Goal: Transaction & Acquisition: Purchase product/service

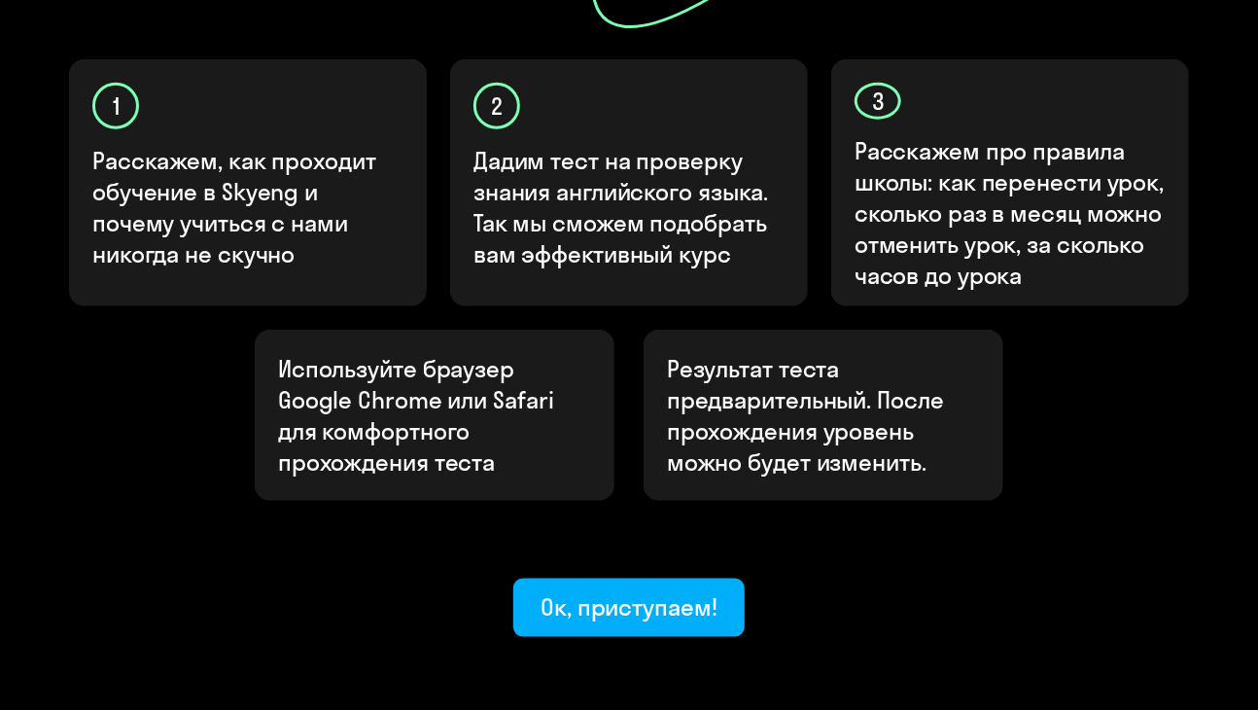
scroll to position [694, 0]
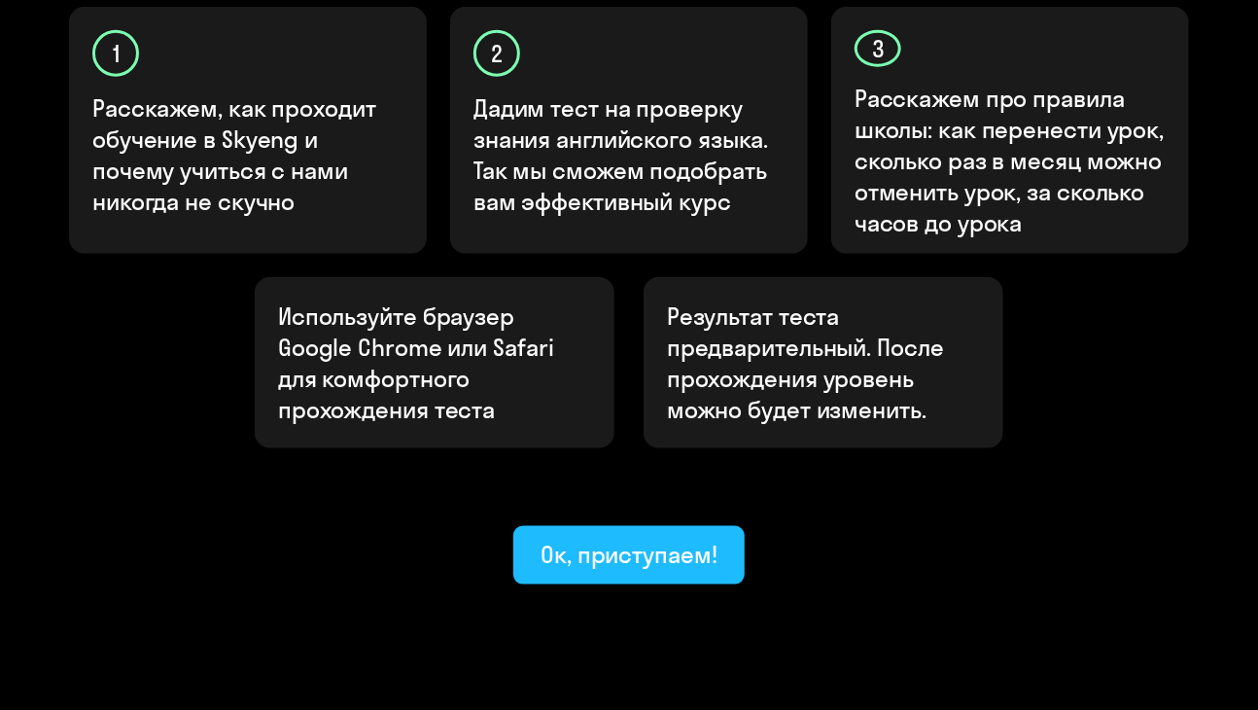
click at [607, 539] on div "Ок, приступаем!" at bounding box center [628, 554] width 177 height 31
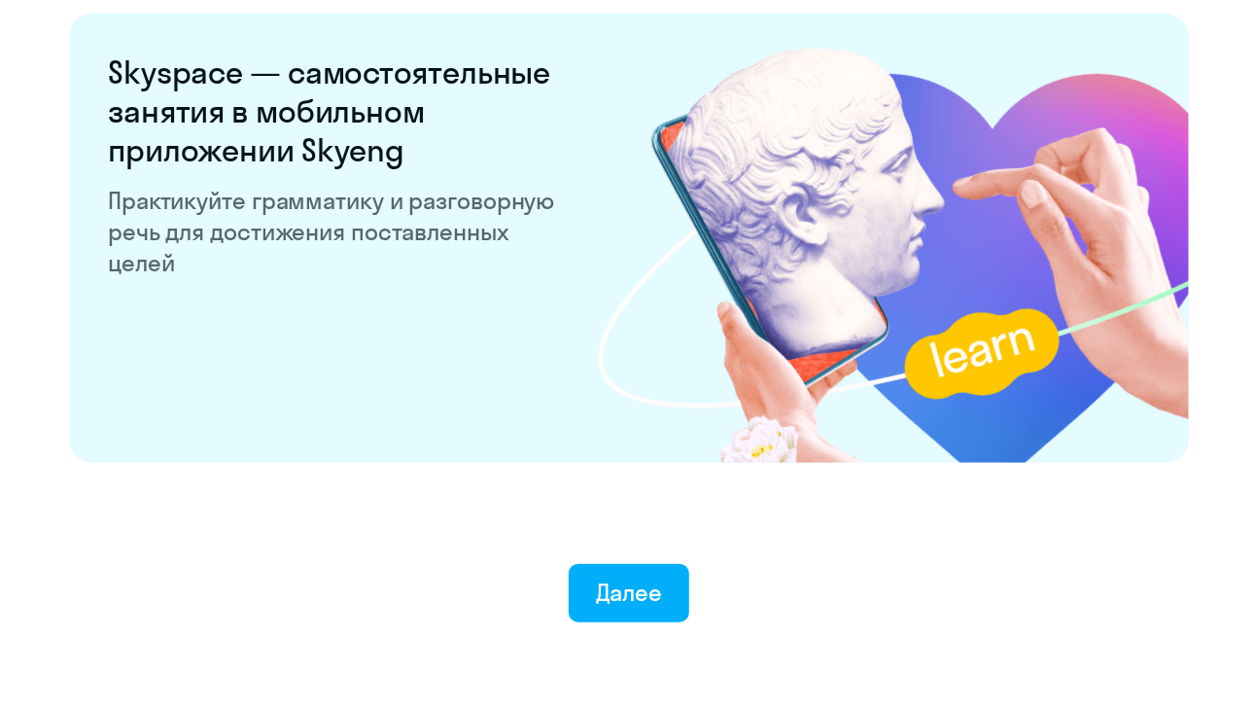
scroll to position [3796, 0]
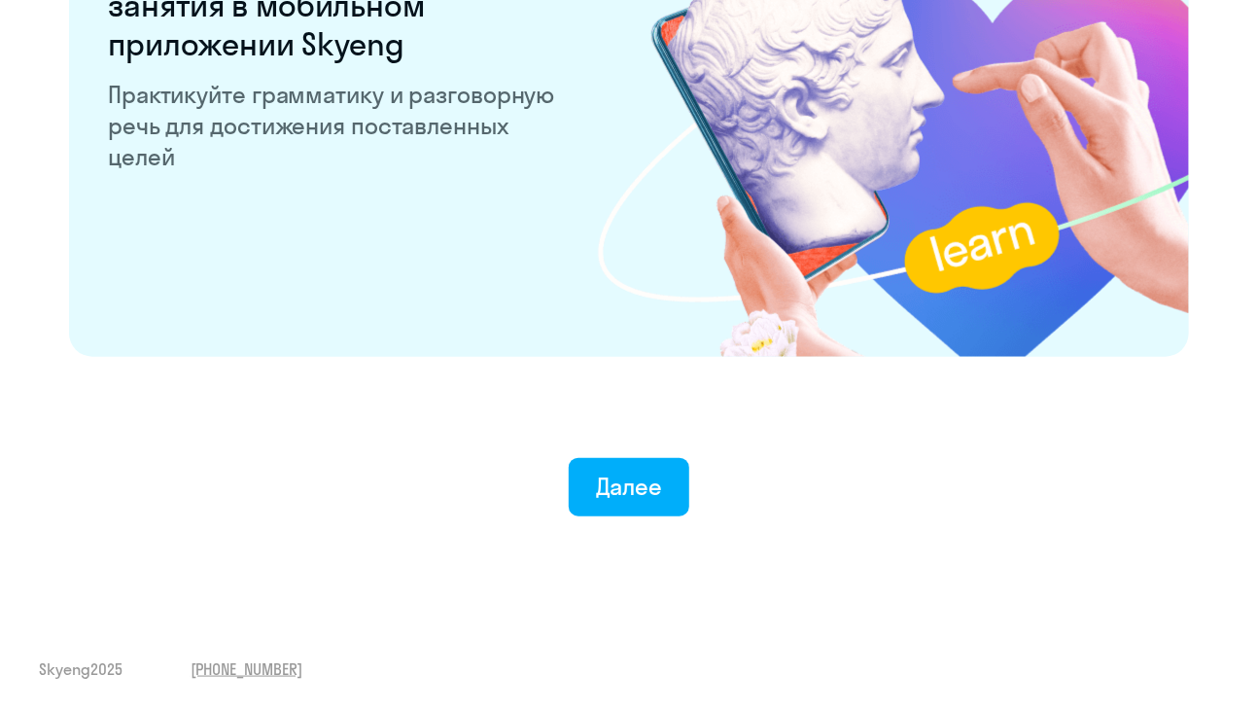
click at [607, 474] on div "Далее" at bounding box center [629, 485] width 67 height 31
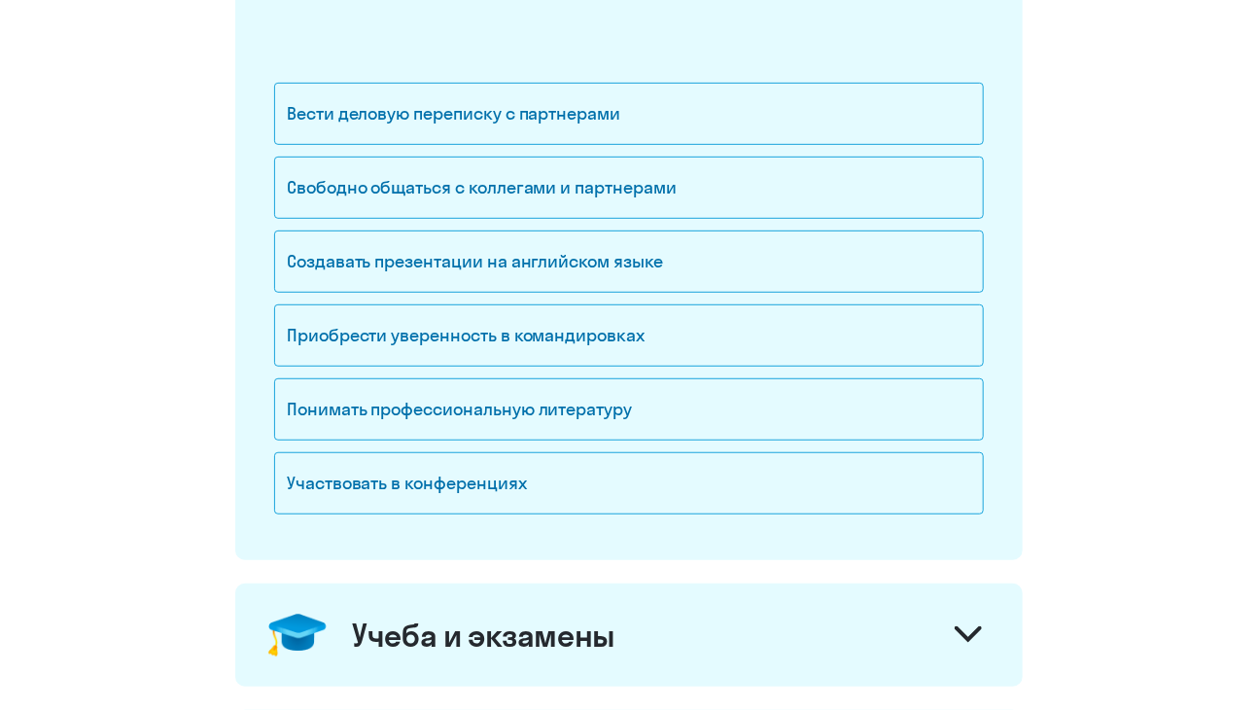
scroll to position [340, 0]
click at [314, 115] on div "Вести деловую переписку с партнерами" at bounding box center [629, 115] width 710 height 62
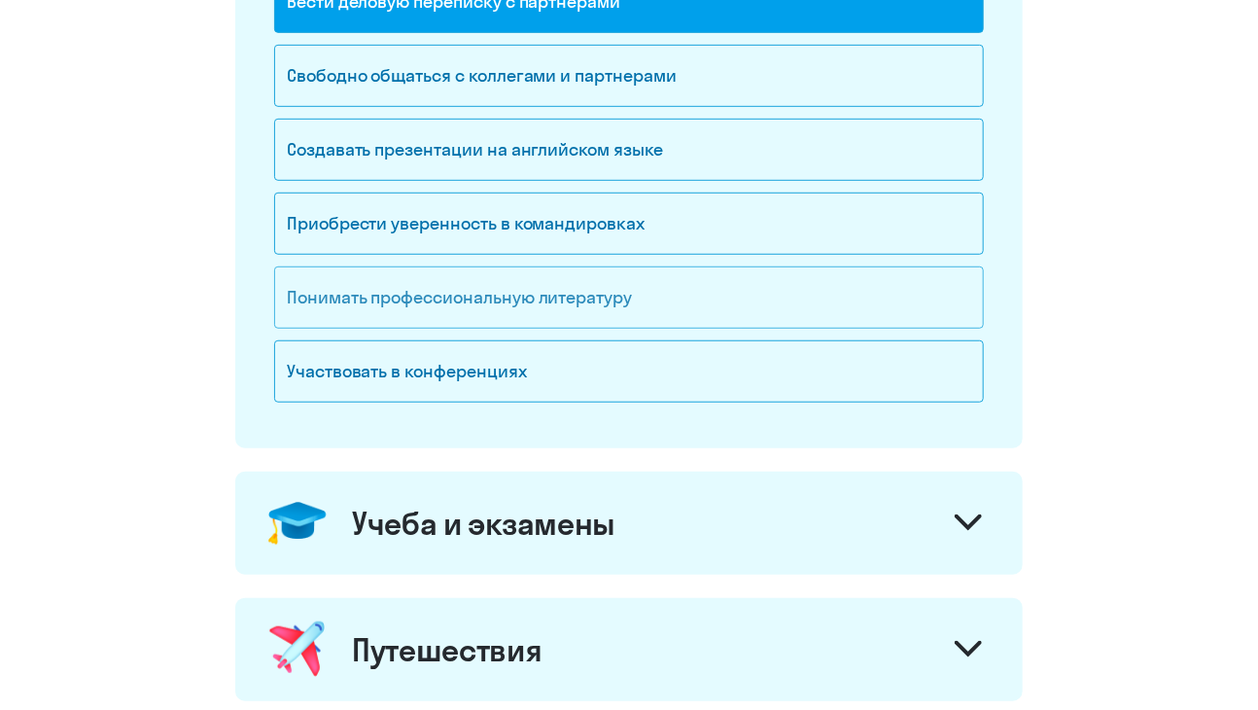
scroll to position [451, 0]
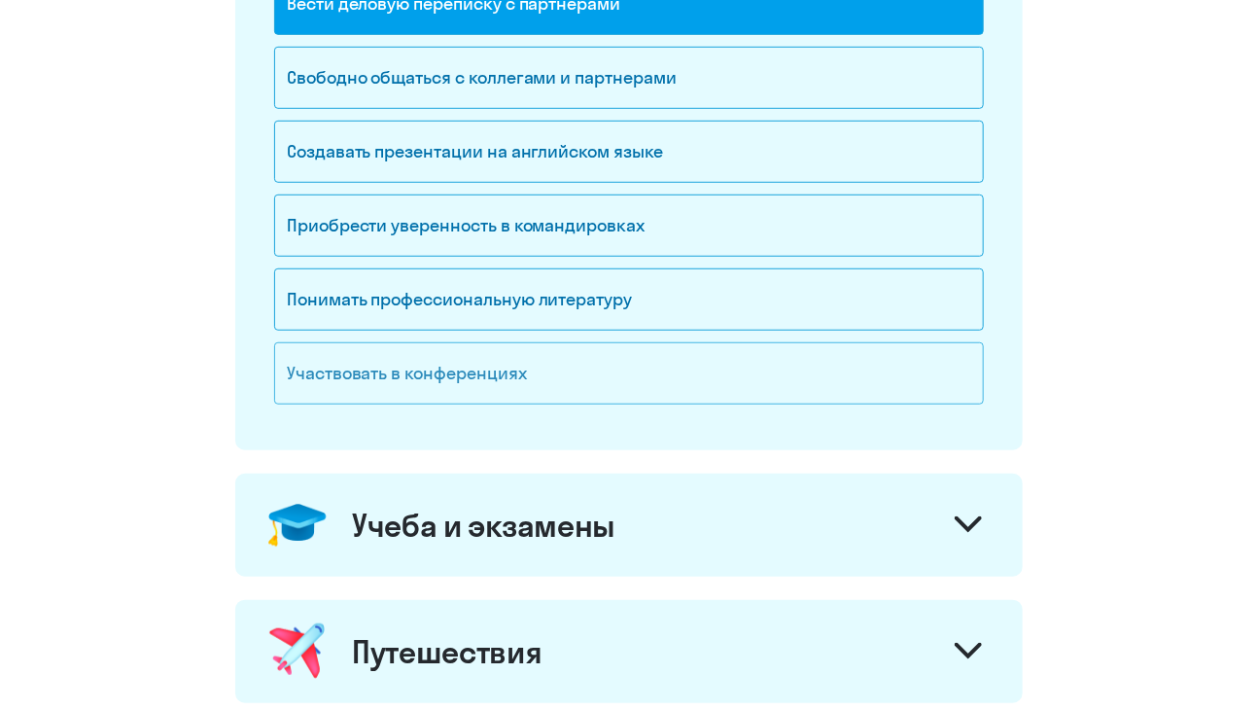
click at [370, 375] on div "Участвовать в конференциях" at bounding box center [629, 373] width 710 height 62
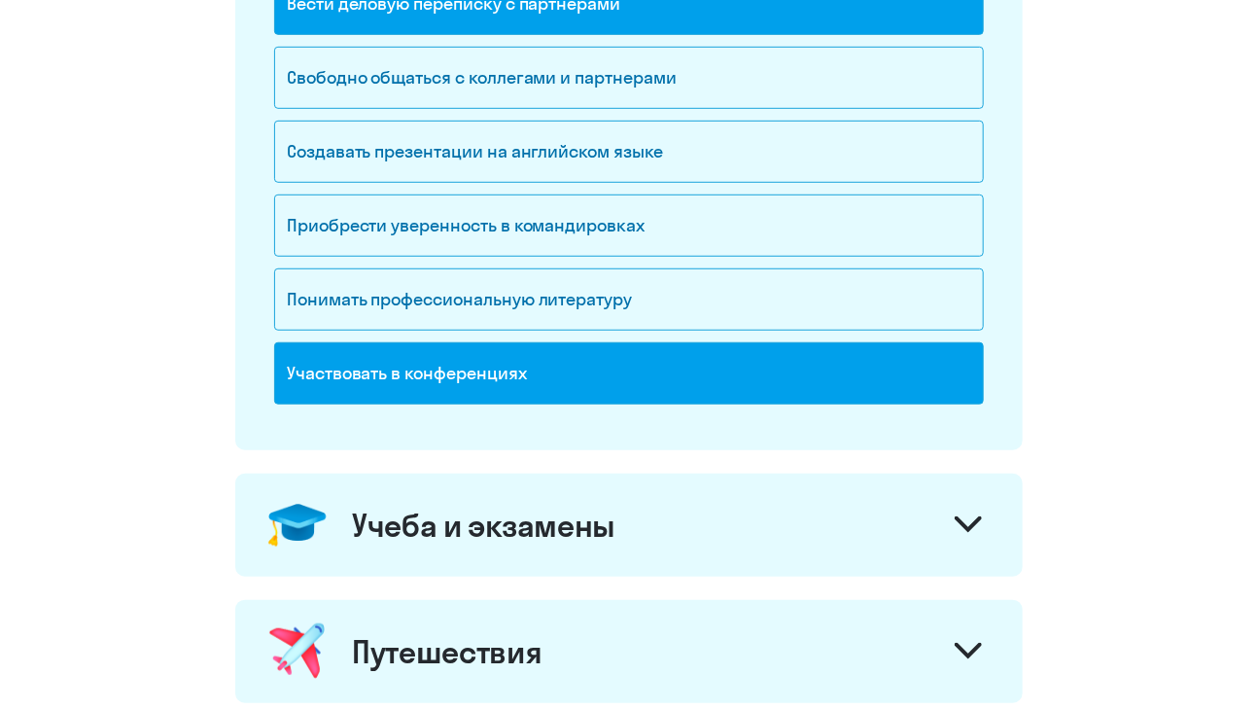
click at [370, 375] on div "Участвовать в конференциях" at bounding box center [629, 373] width 710 height 62
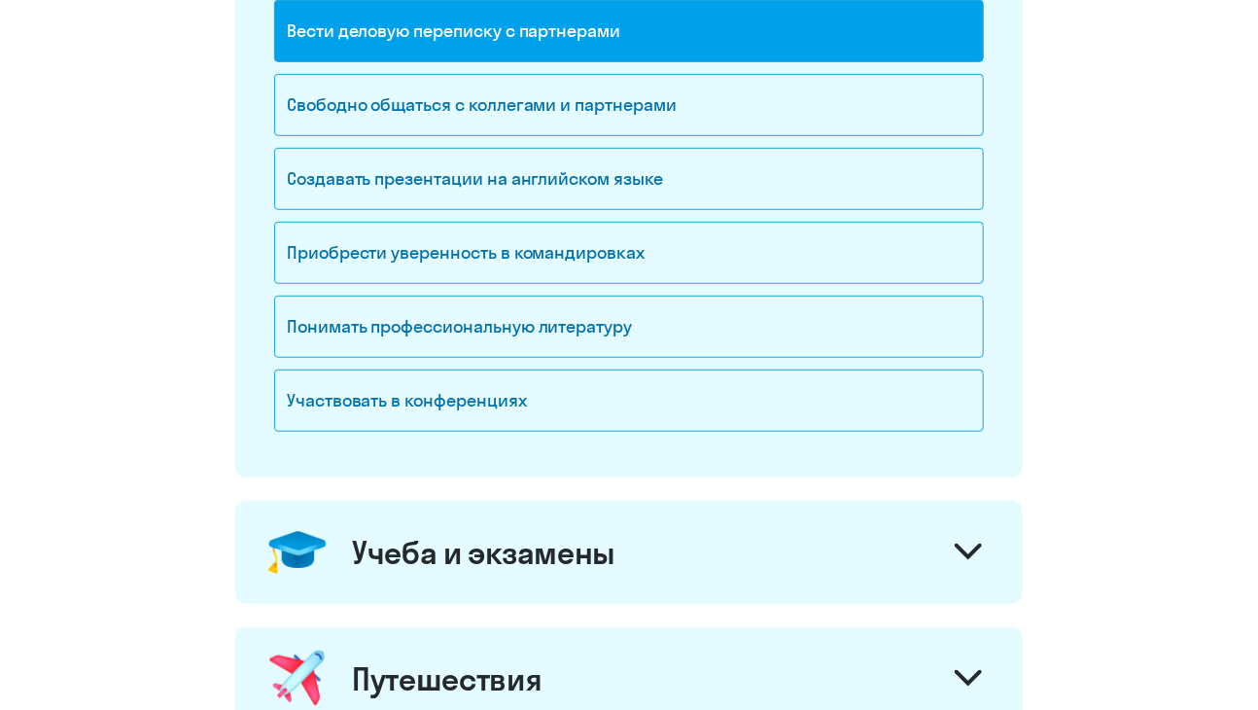
scroll to position [402, 0]
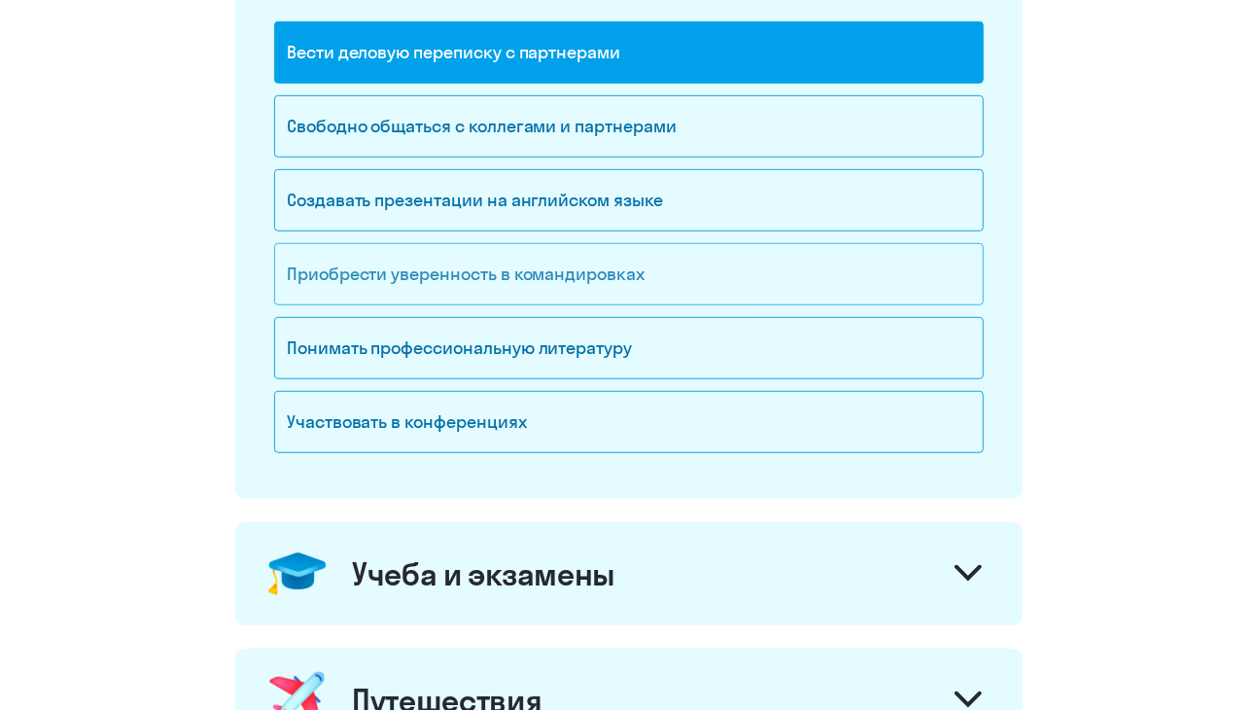
click at [293, 282] on div "Приобрести уверенность в командировках" at bounding box center [629, 274] width 710 height 62
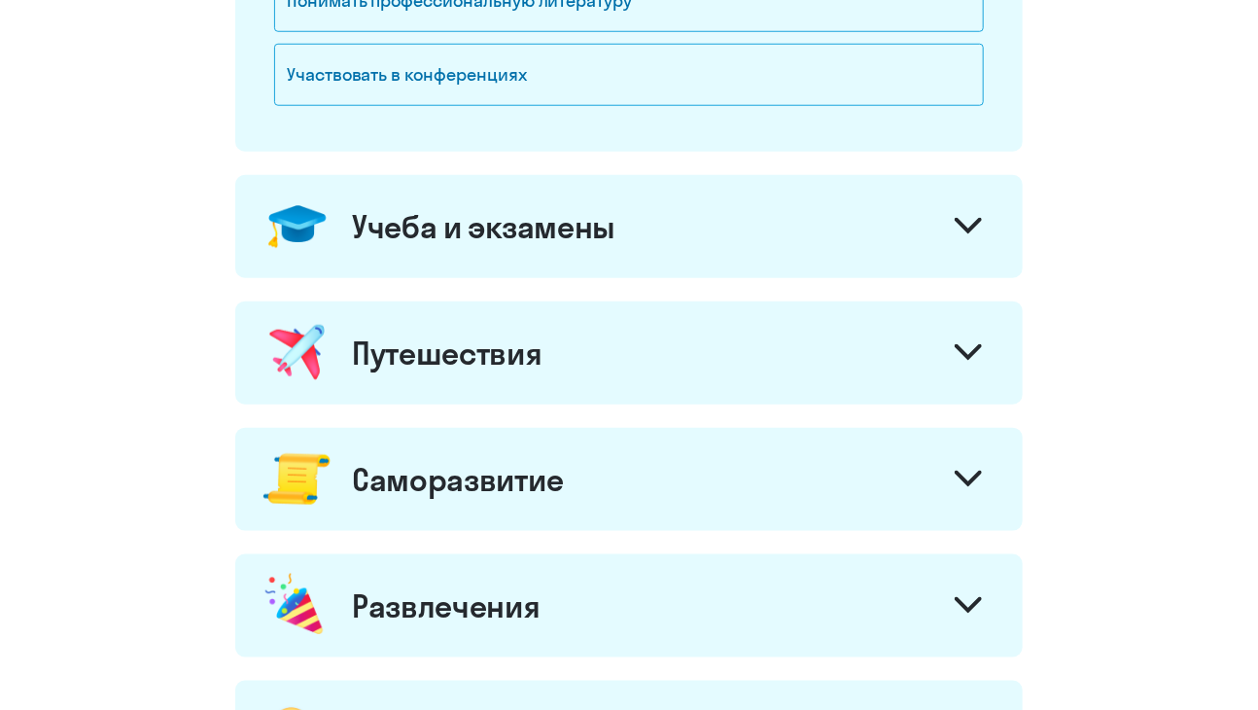
scroll to position [750, 0]
click at [561, 222] on div "Учеба и экзамены" at bounding box center [483, 225] width 263 height 39
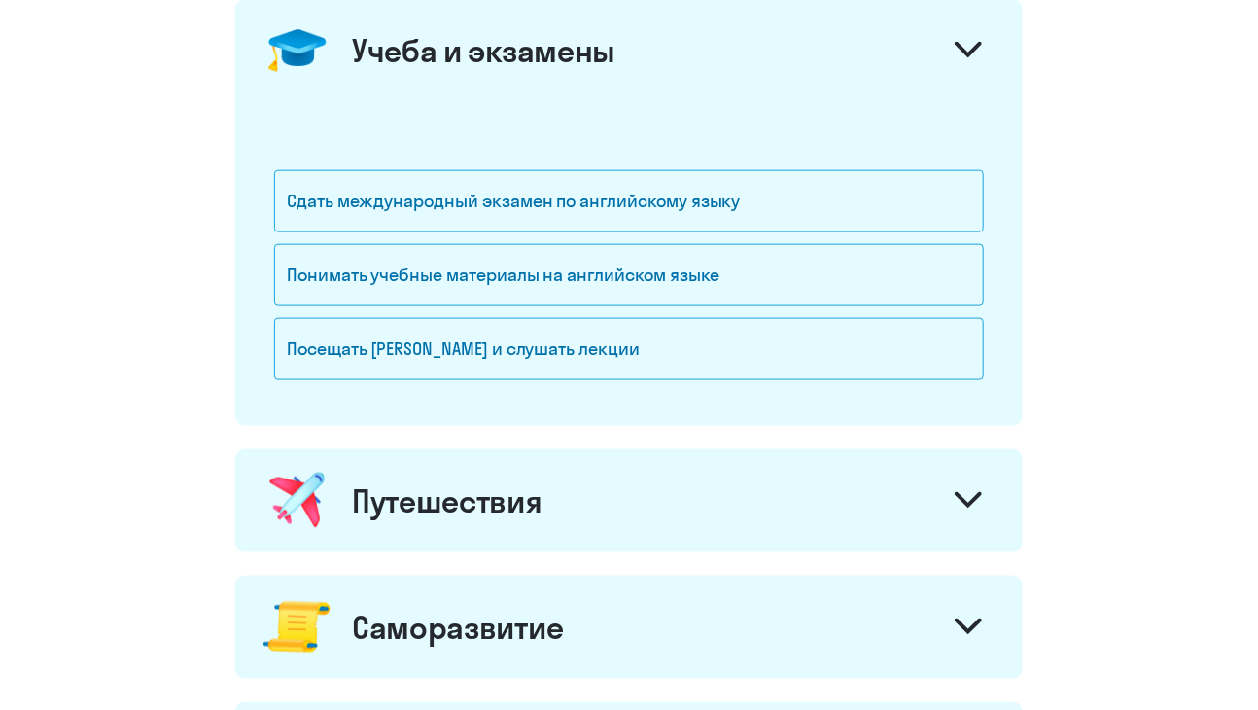
scroll to position [929, 0]
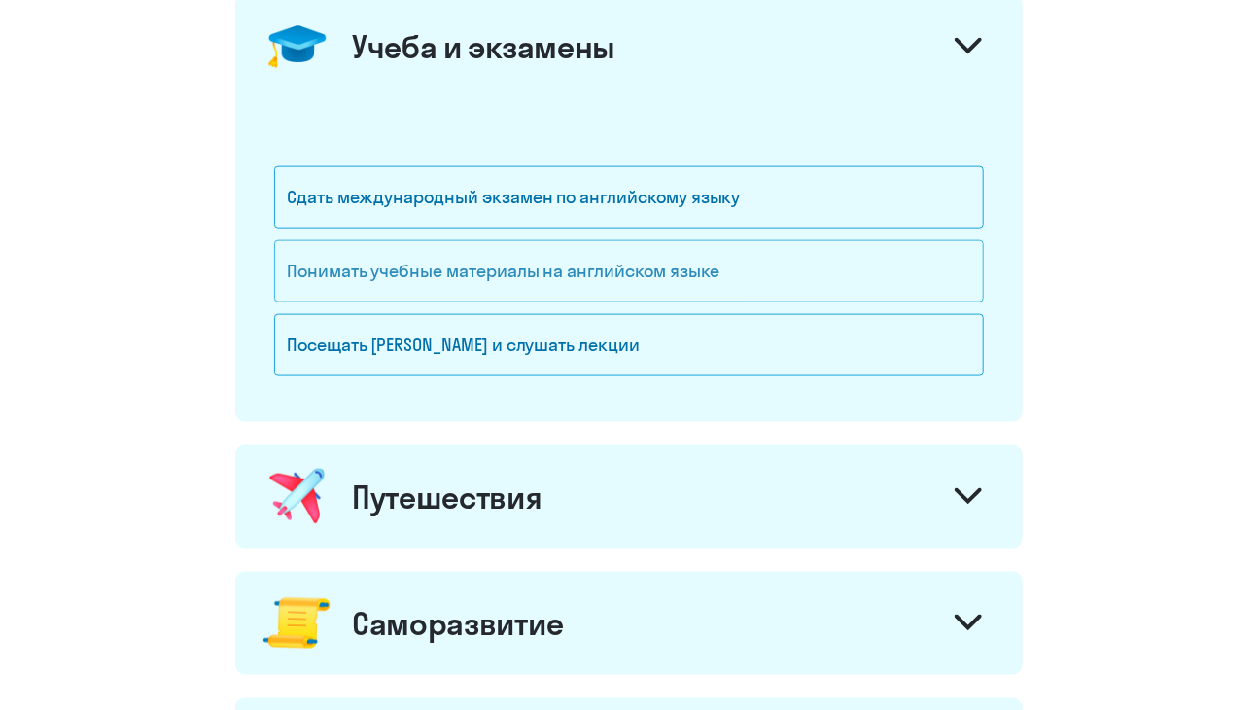
click at [443, 280] on div "Понимать учебные материалы на английском языке" at bounding box center [629, 271] width 710 height 62
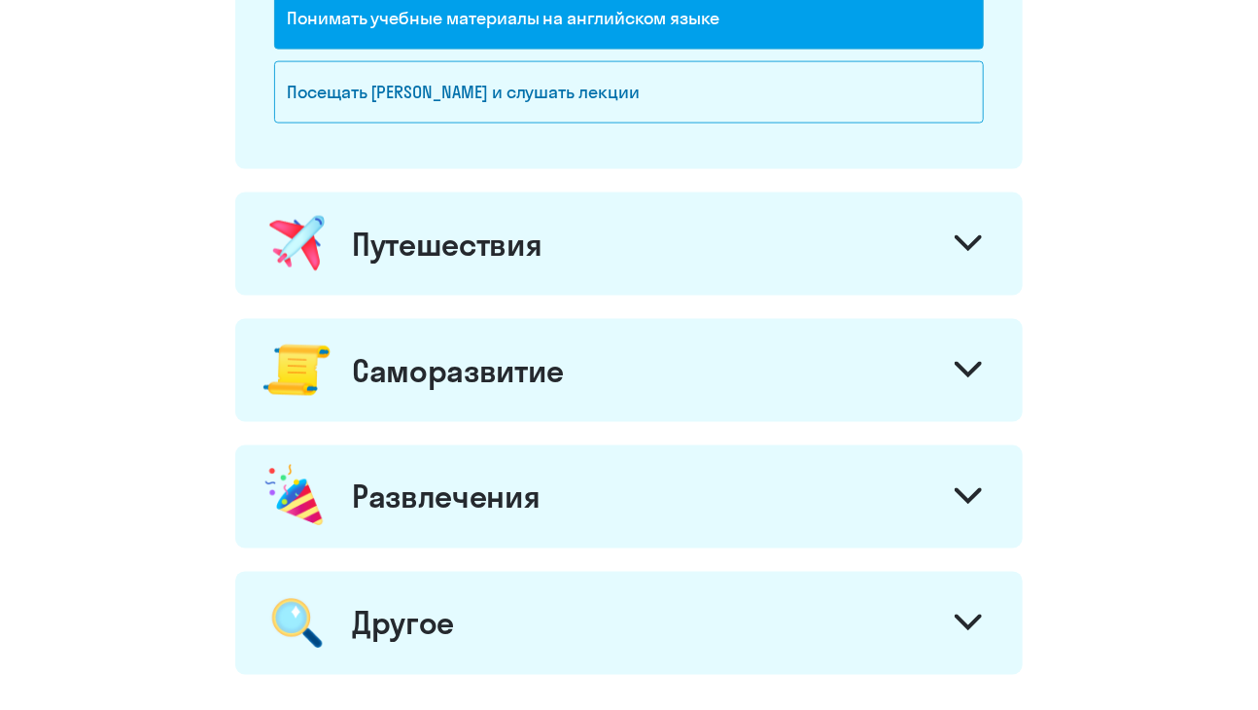
scroll to position [1192, 0]
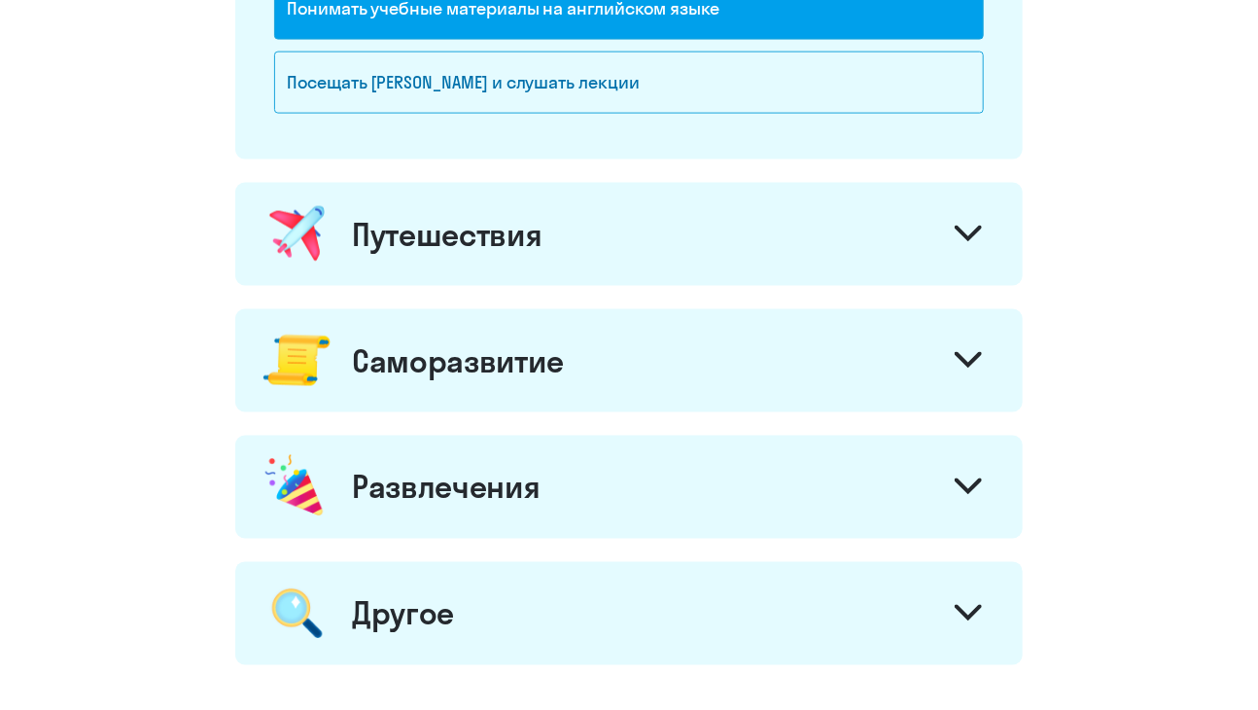
click at [443, 257] on div "Путешествия" at bounding box center [628, 234] width 787 height 103
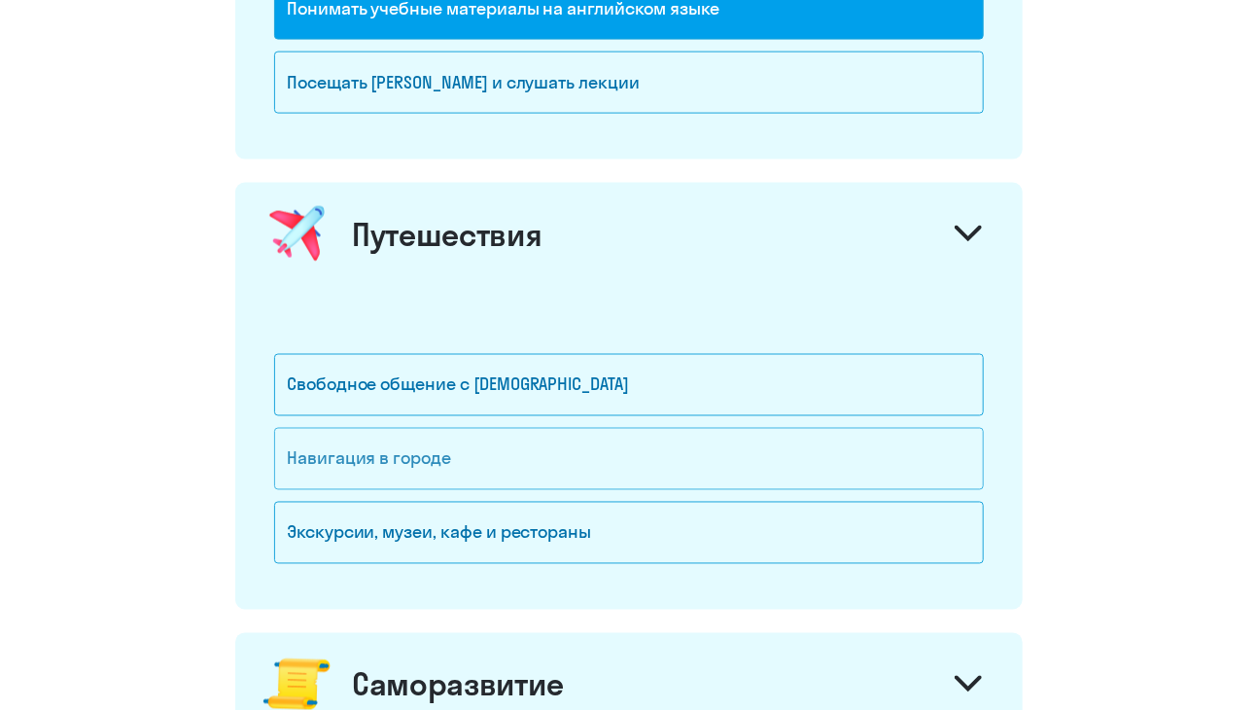
click at [323, 456] on div "Навигация в городе" at bounding box center [629, 459] width 710 height 62
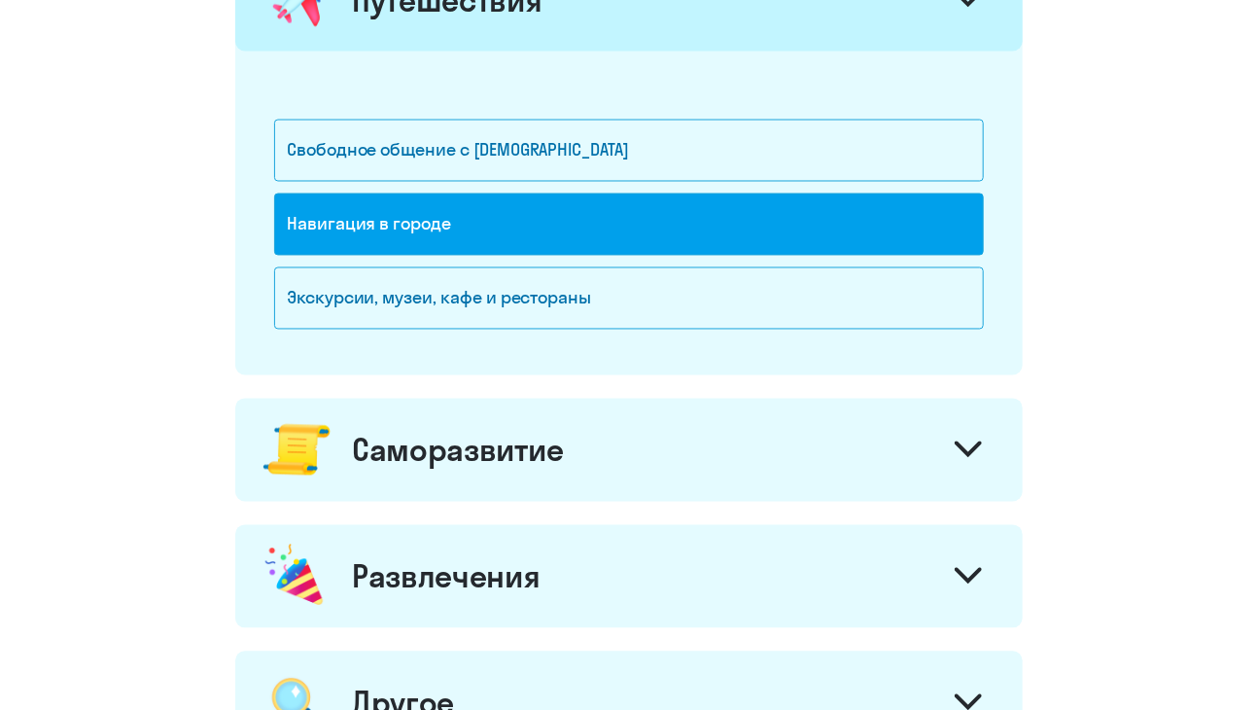
click at [393, 448] on div "Саморазвитие" at bounding box center [457, 450] width 211 height 39
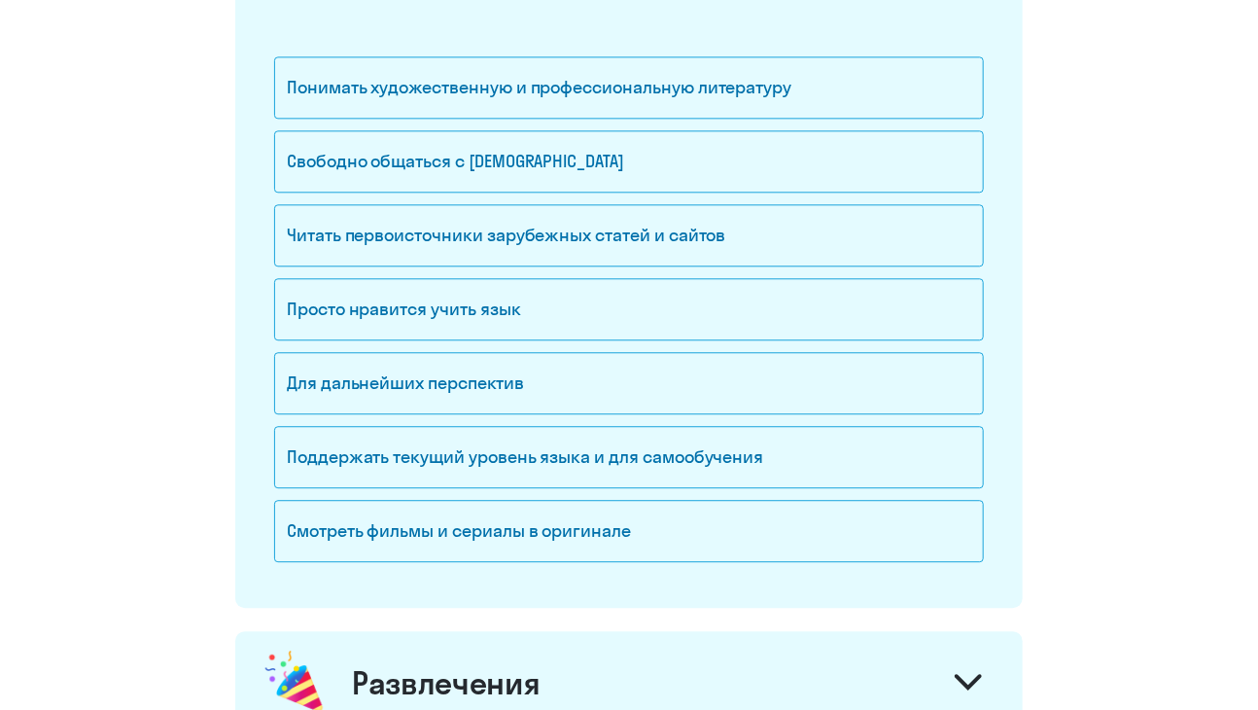
scroll to position [1940, 0]
click at [348, 220] on div "Читать первоисточники зарубежных статей и сайтов" at bounding box center [629, 234] width 710 height 62
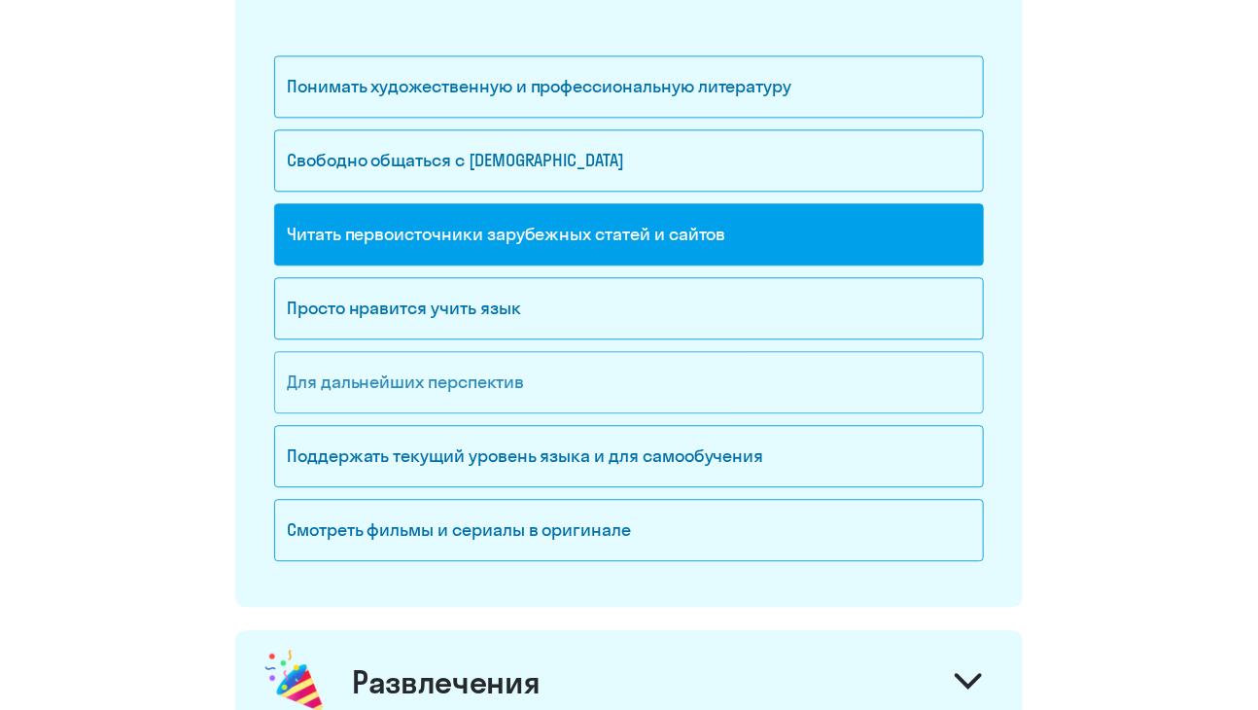
click at [319, 390] on div "Для дальнейших перспектив" at bounding box center [629, 382] width 710 height 62
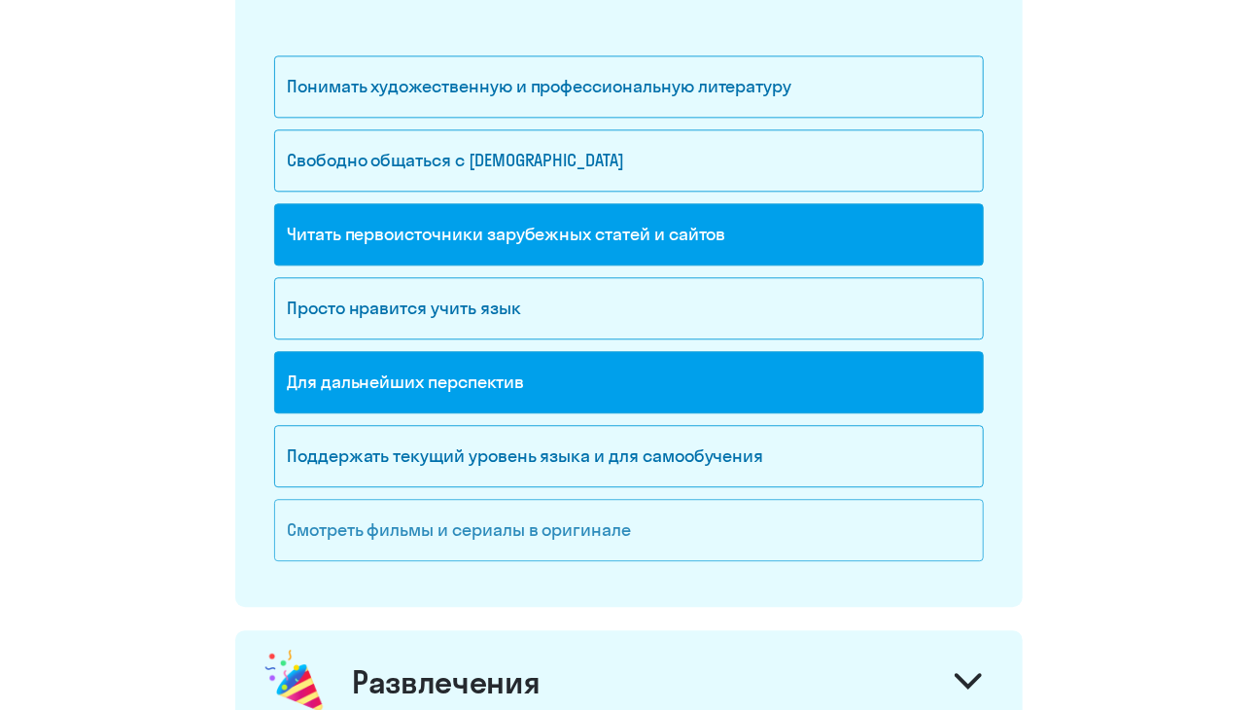
click at [363, 518] on div "Смотреть фильмы и сериалы в оригинале" at bounding box center [629, 530] width 710 height 62
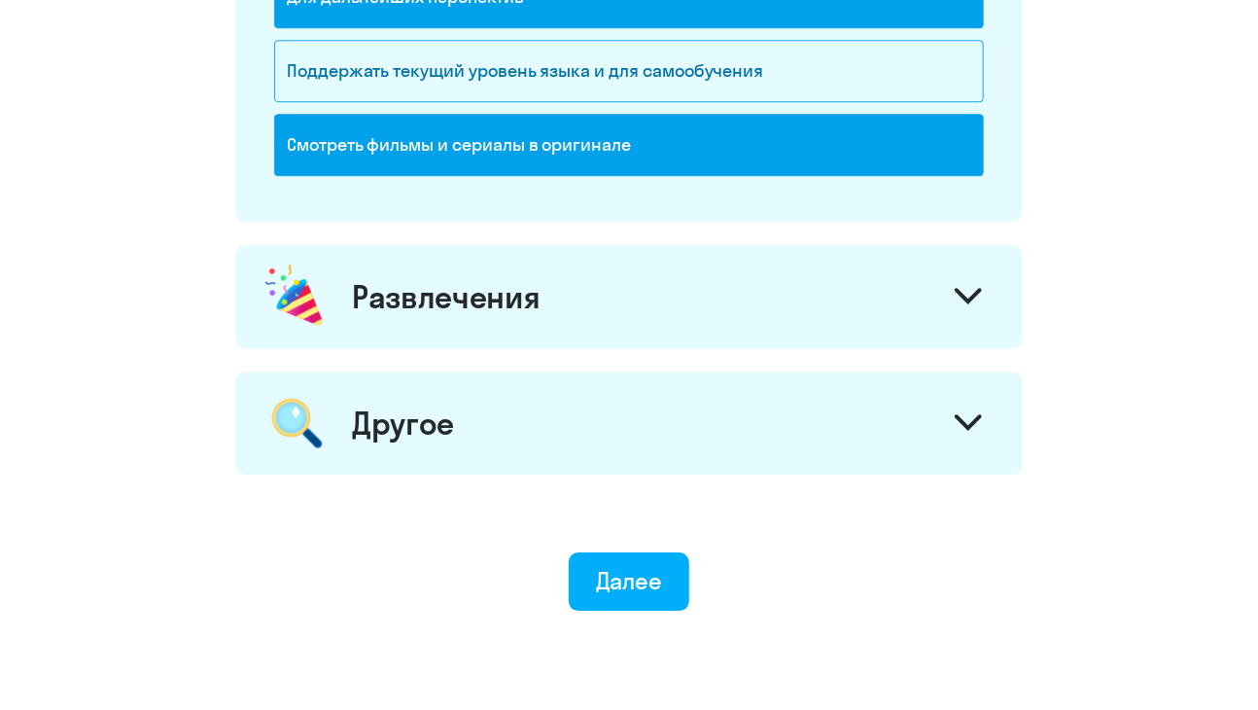
scroll to position [2325, 0]
click at [370, 327] on div "Развлечения" at bounding box center [628, 296] width 787 height 103
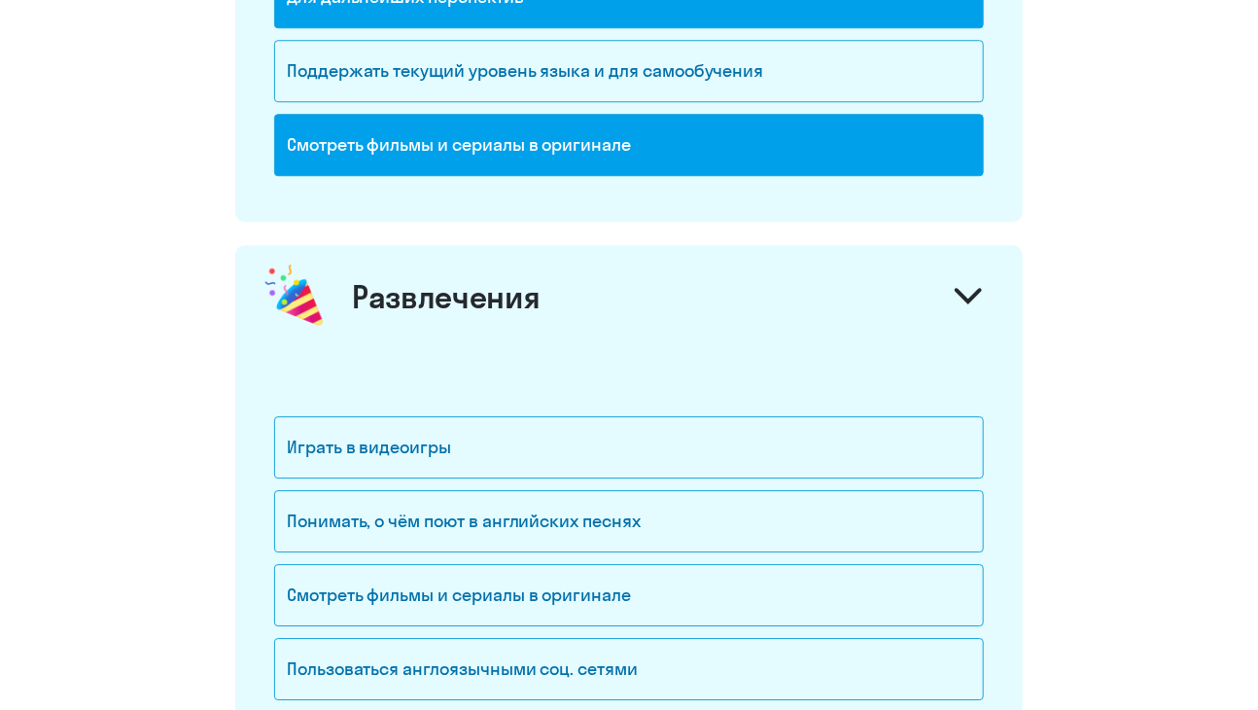
scroll to position [2508, 0]
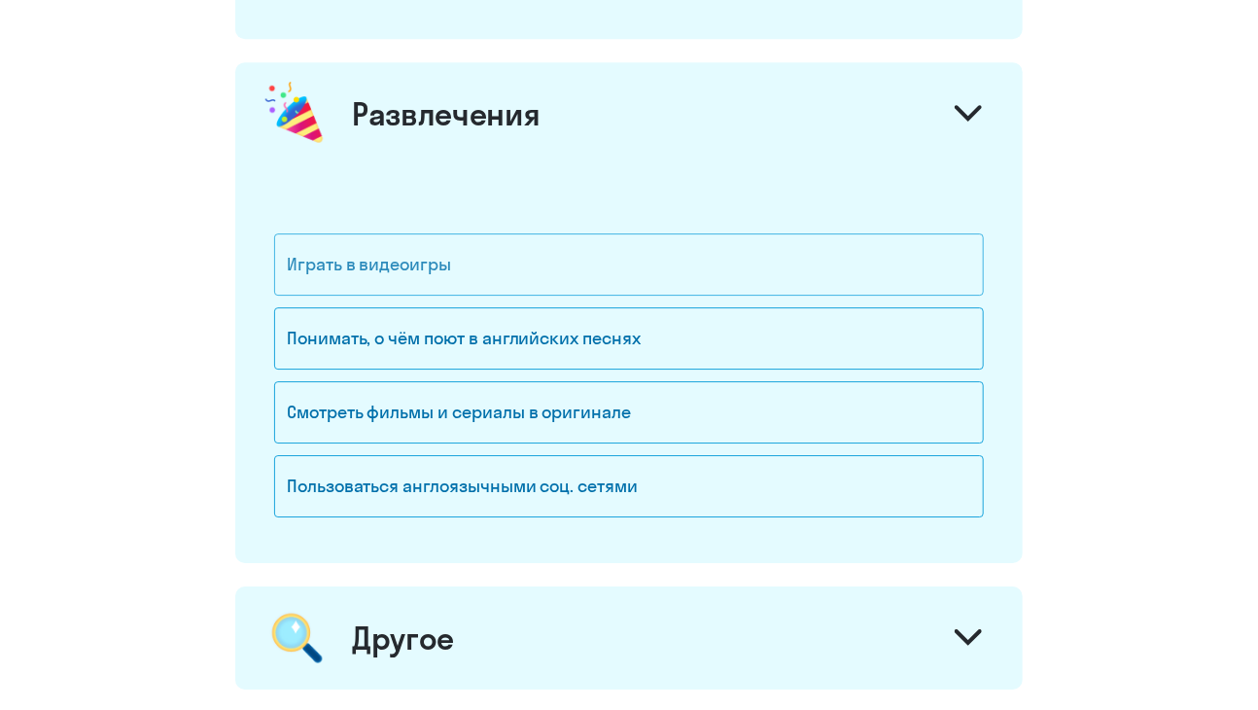
click at [333, 256] on div "Играть в видеоигры" at bounding box center [629, 264] width 710 height 62
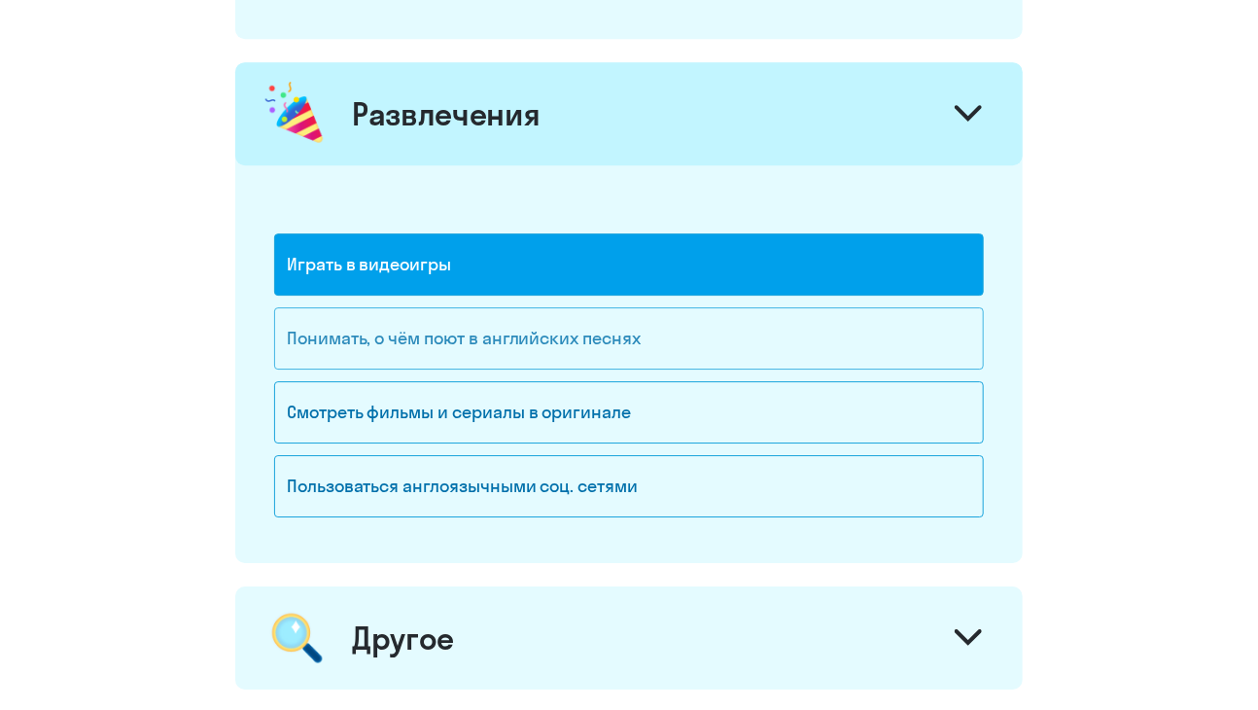
click at [299, 351] on div "Понимать, о чём поют в английских песнях" at bounding box center [629, 338] width 710 height 62
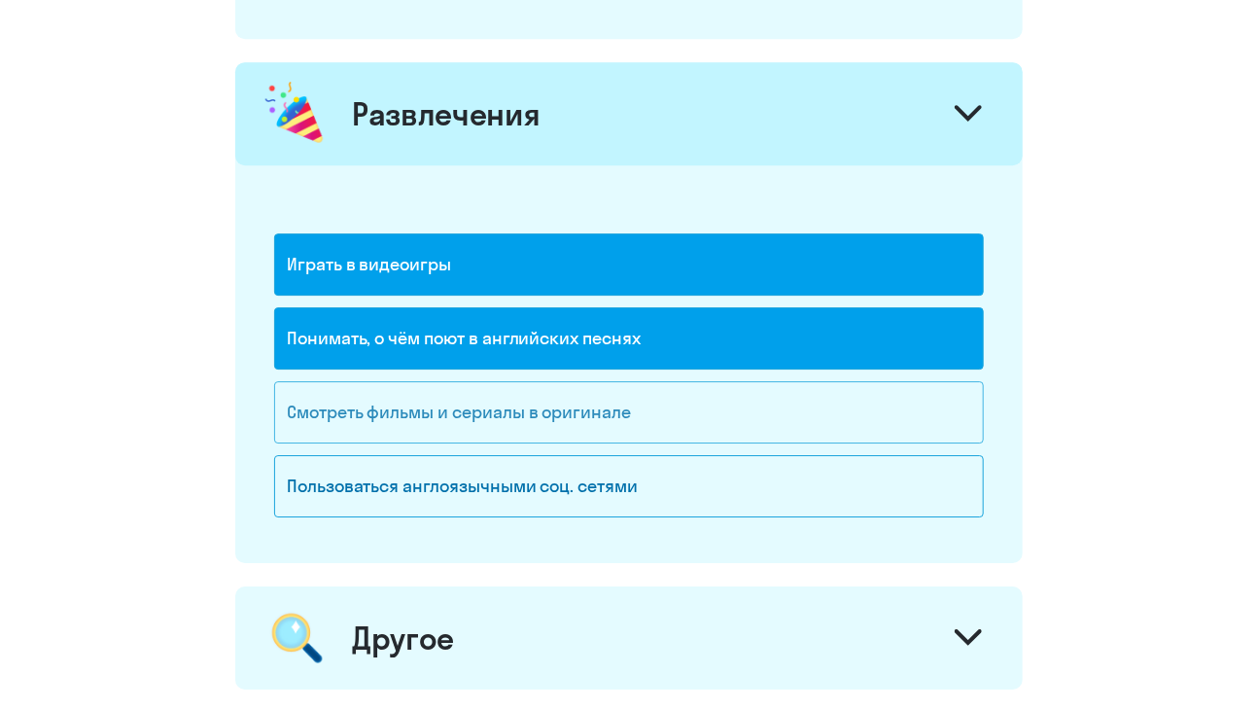
click at [312, 400] on div "Смотреть фильмы и сериалы в оригинале" at bounding box center [629, 412] width 710 height 62
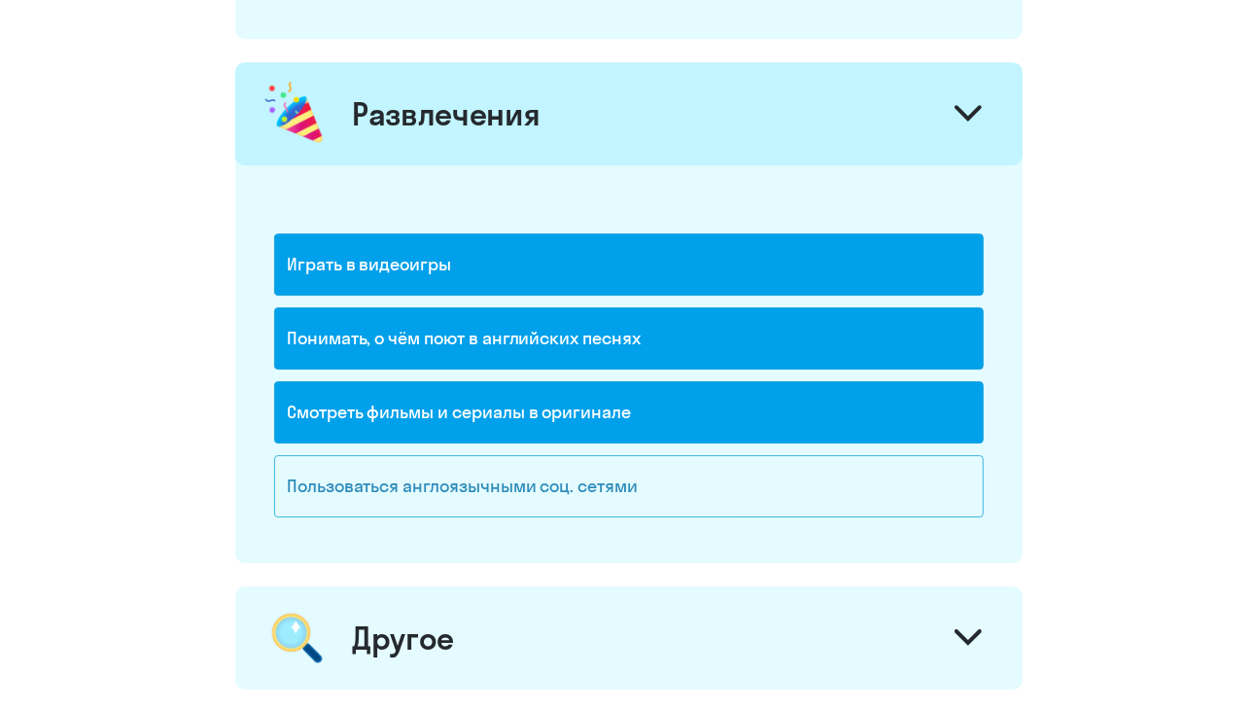
click at [329, 457] on div "Пользоваться англоязычными соц. сетями" at bounding box center [629, 486] width 710 height 62
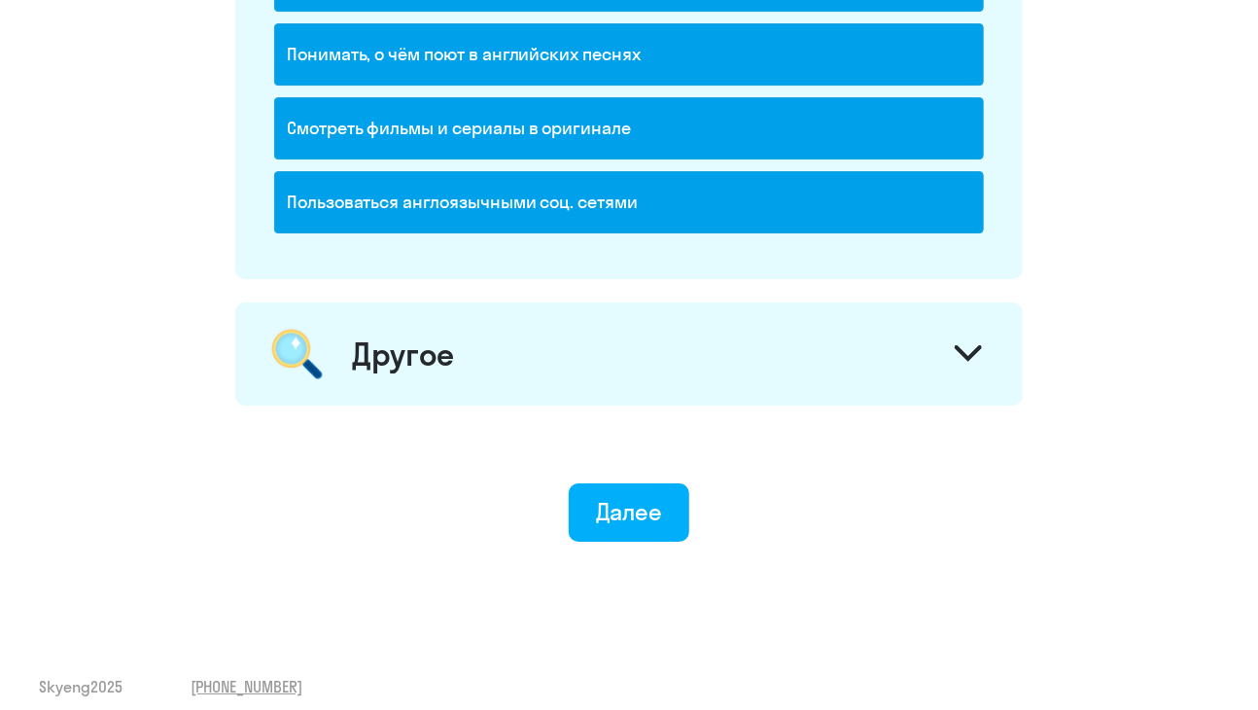
scroll to position [2801, 0]
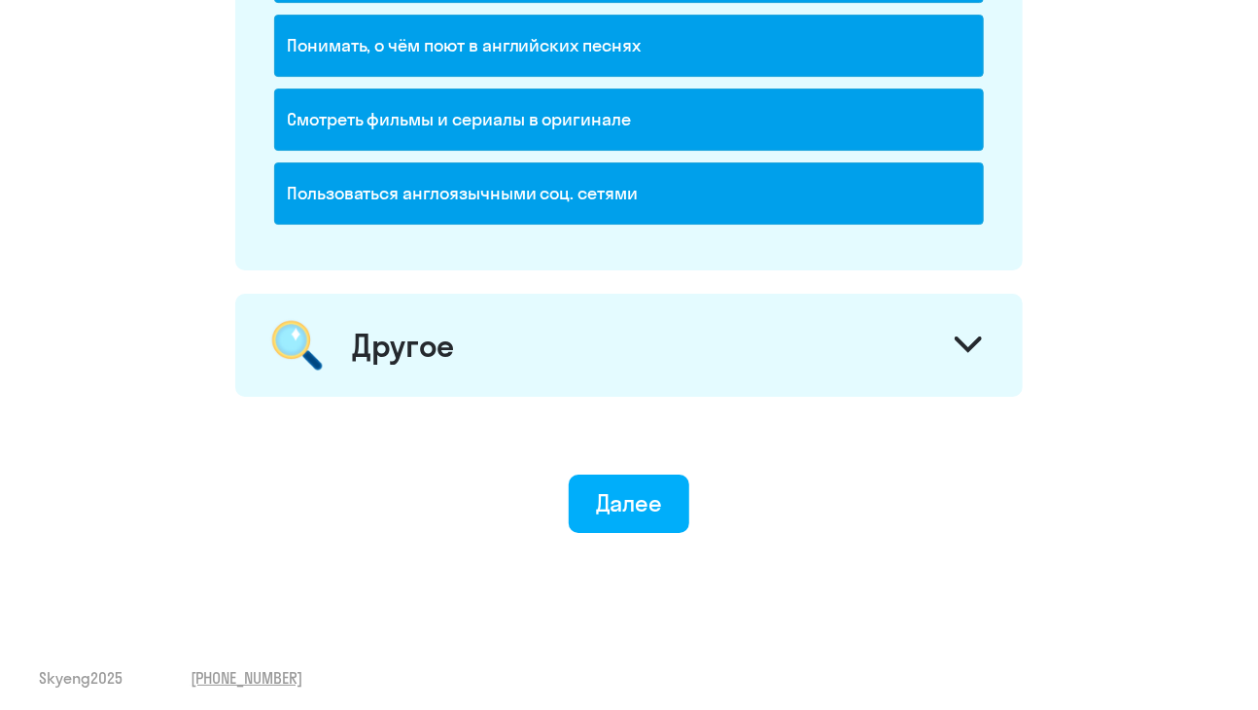
click at [412, 326] on div "Другое" at bounding box center [403, 345] width 102 height 39
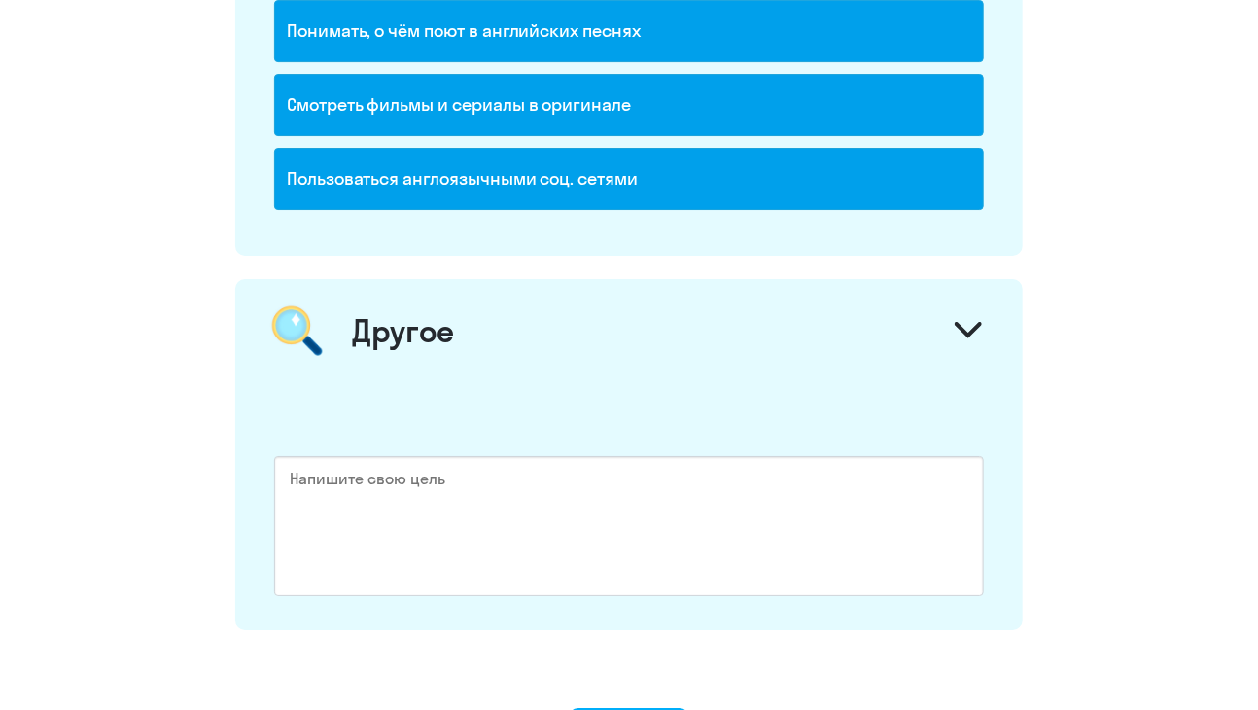
scroll to position [3048, 0]
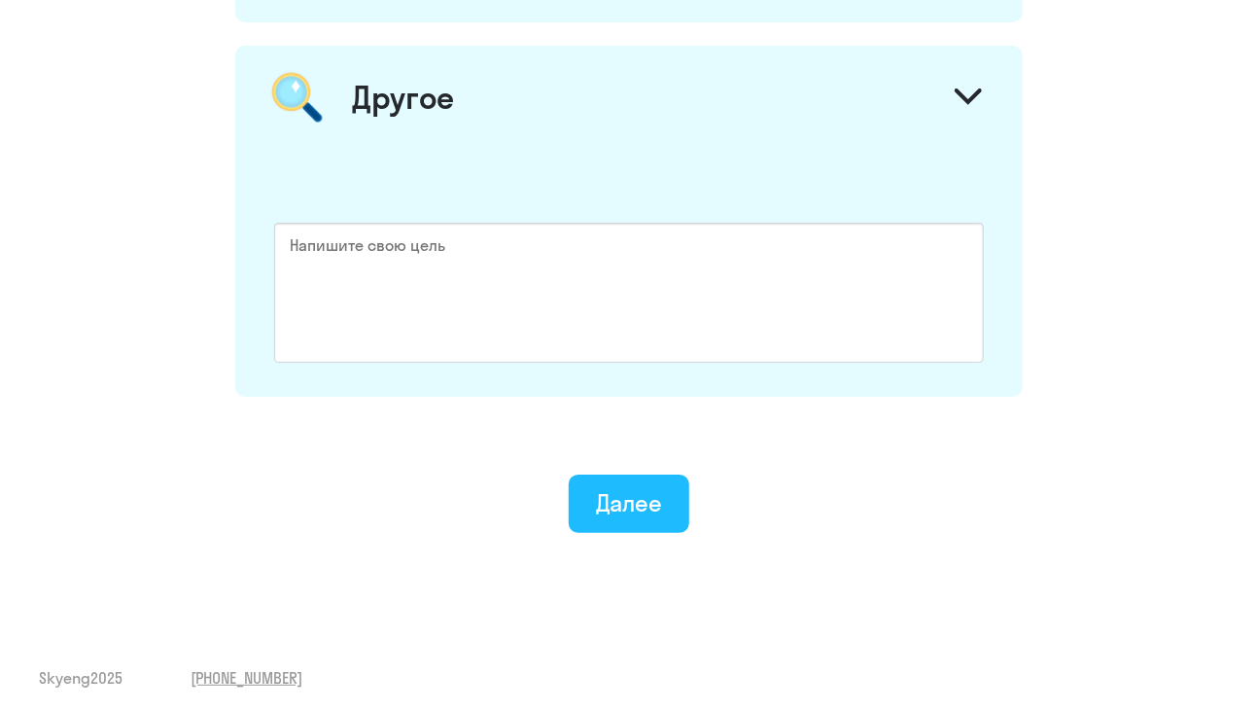
click at [621, 522] on button "Далее" at bounding box center [630, 503] width 122 height 58
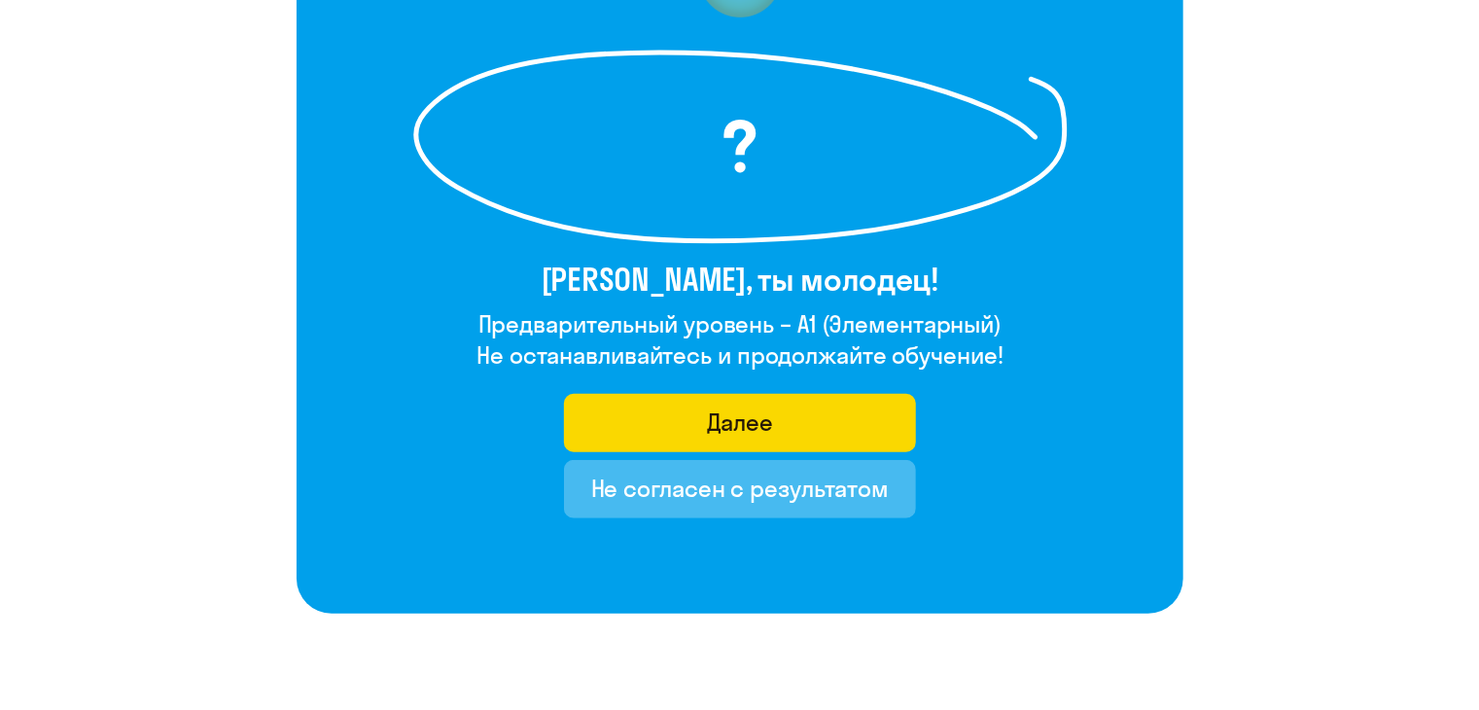
scroll to position [256, 0]
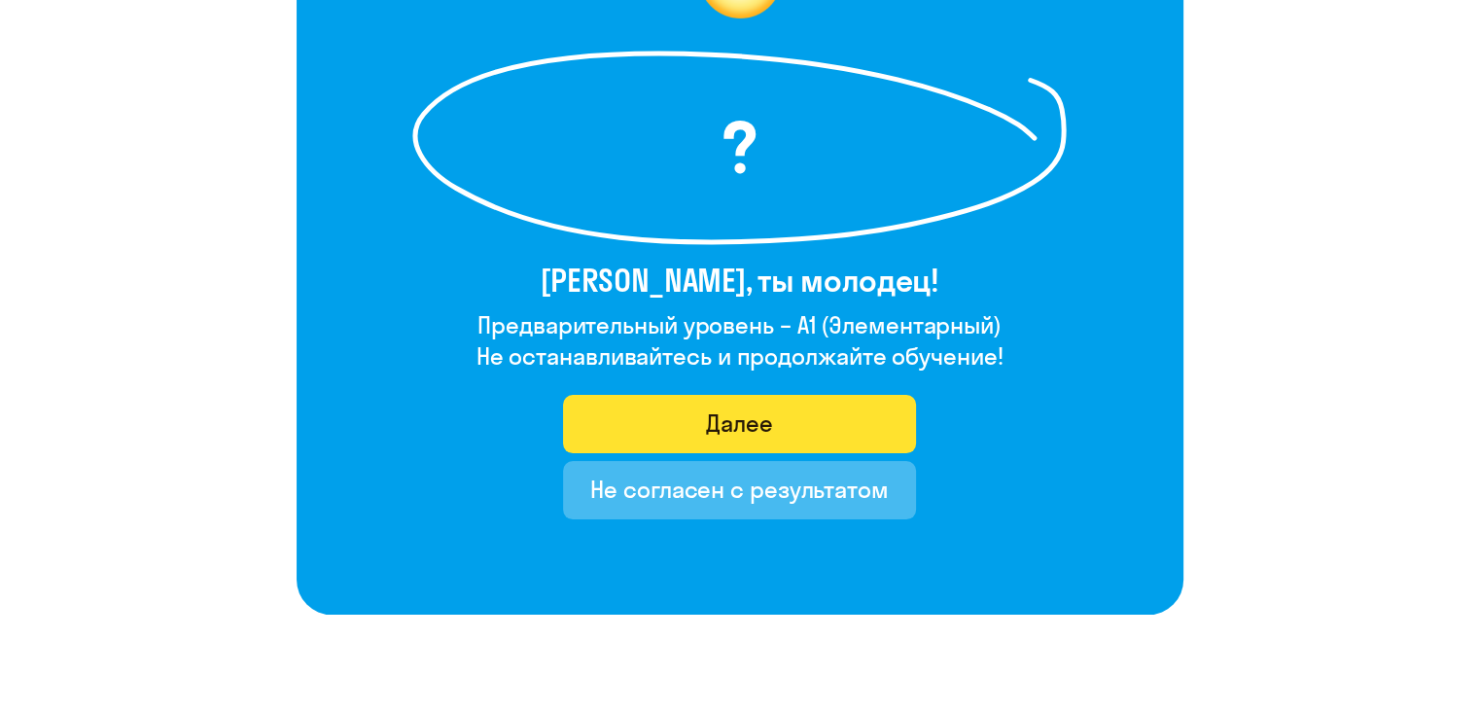
click at [748, 409] on font "Далее" at bounding box center [739, 422] width 67 height 29
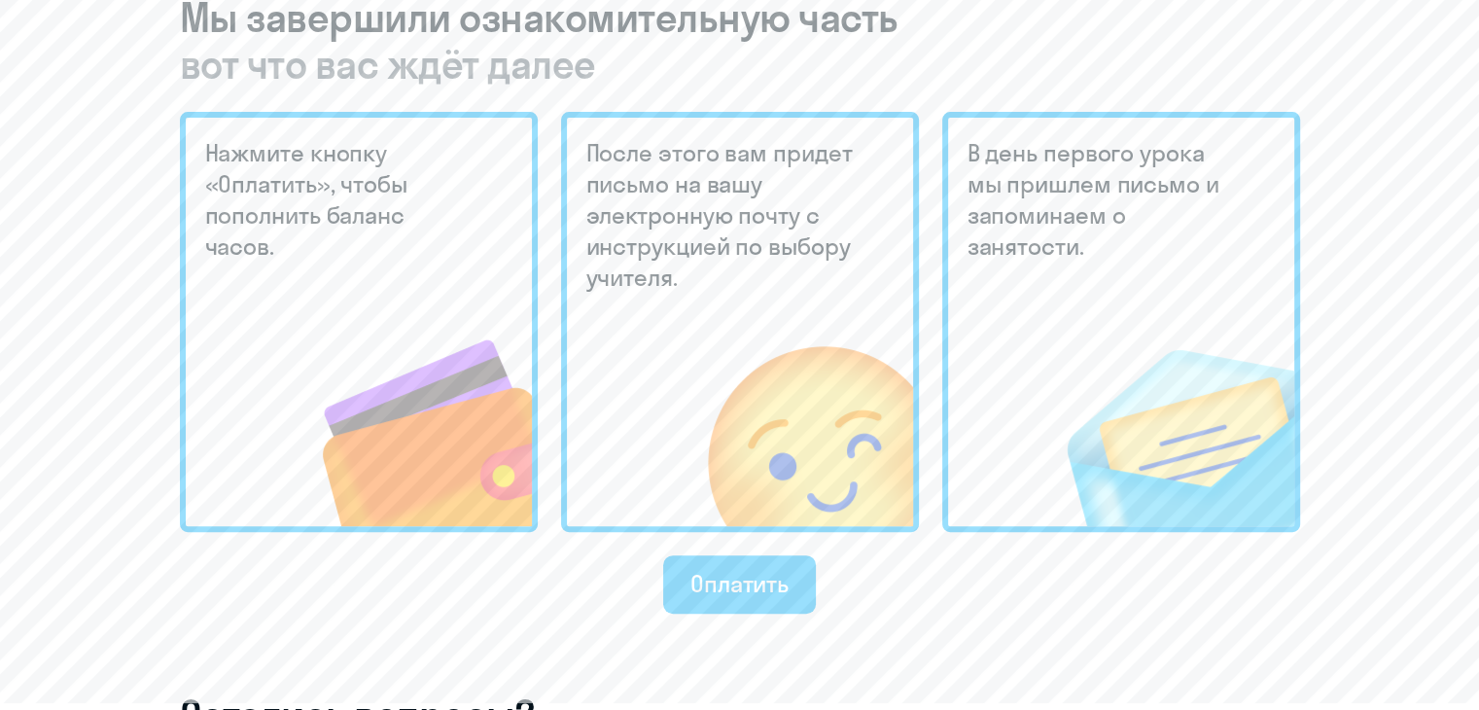
scroll to position [502, 0]
click at [709, 583] on font "Оплатить" at bounding box center [739, 581] width 98 height 29
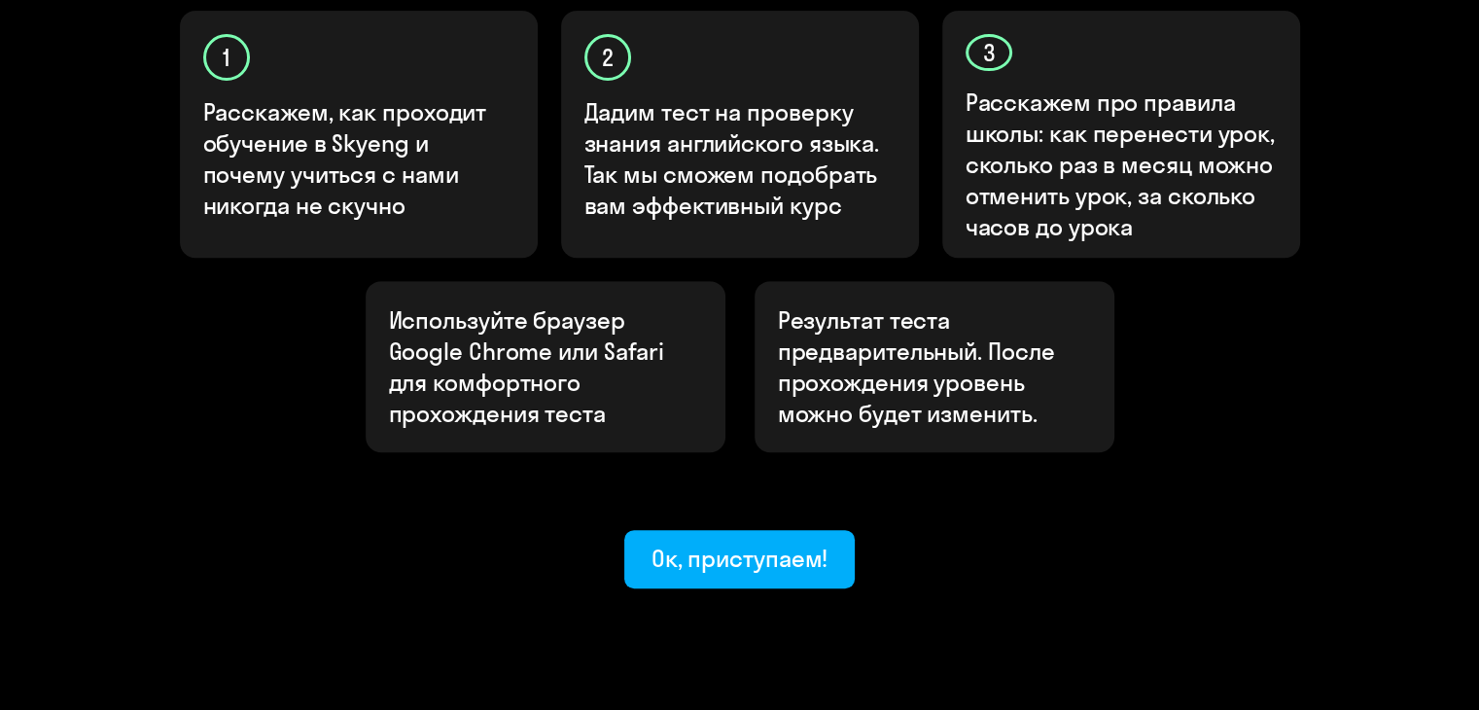
scroll to position [694, 0]
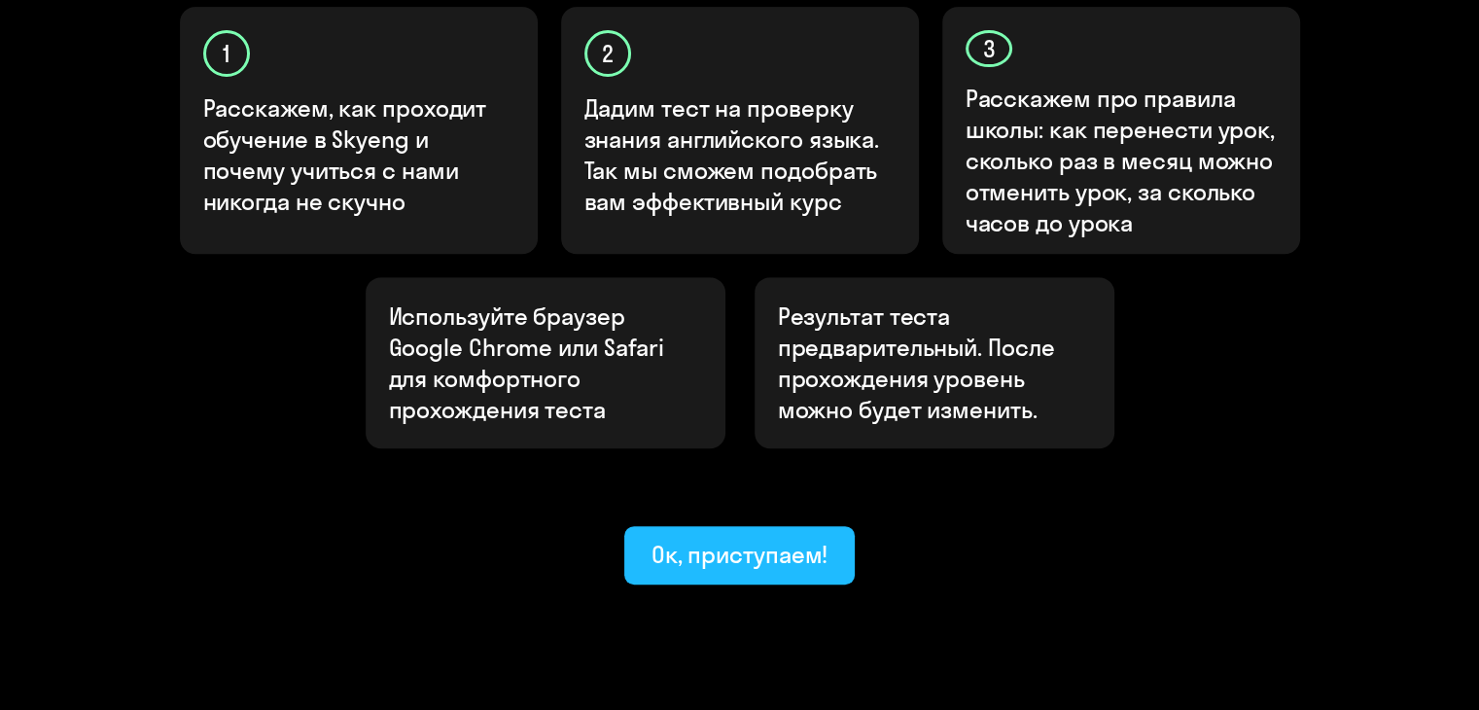
click at [709, 539] on div "Ок, приступаем!" at bounding box center [739, 554] width 177 height 31
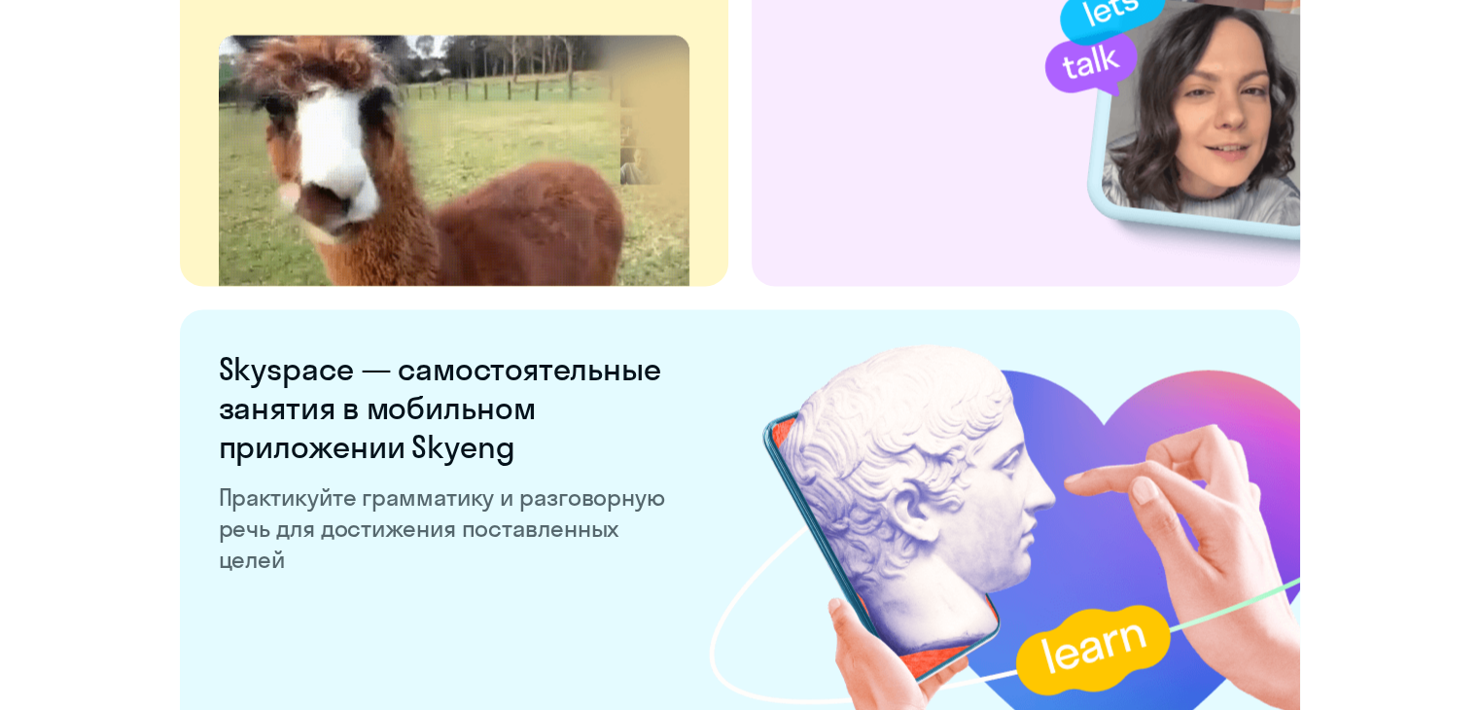
scroll to position [3796, 0]
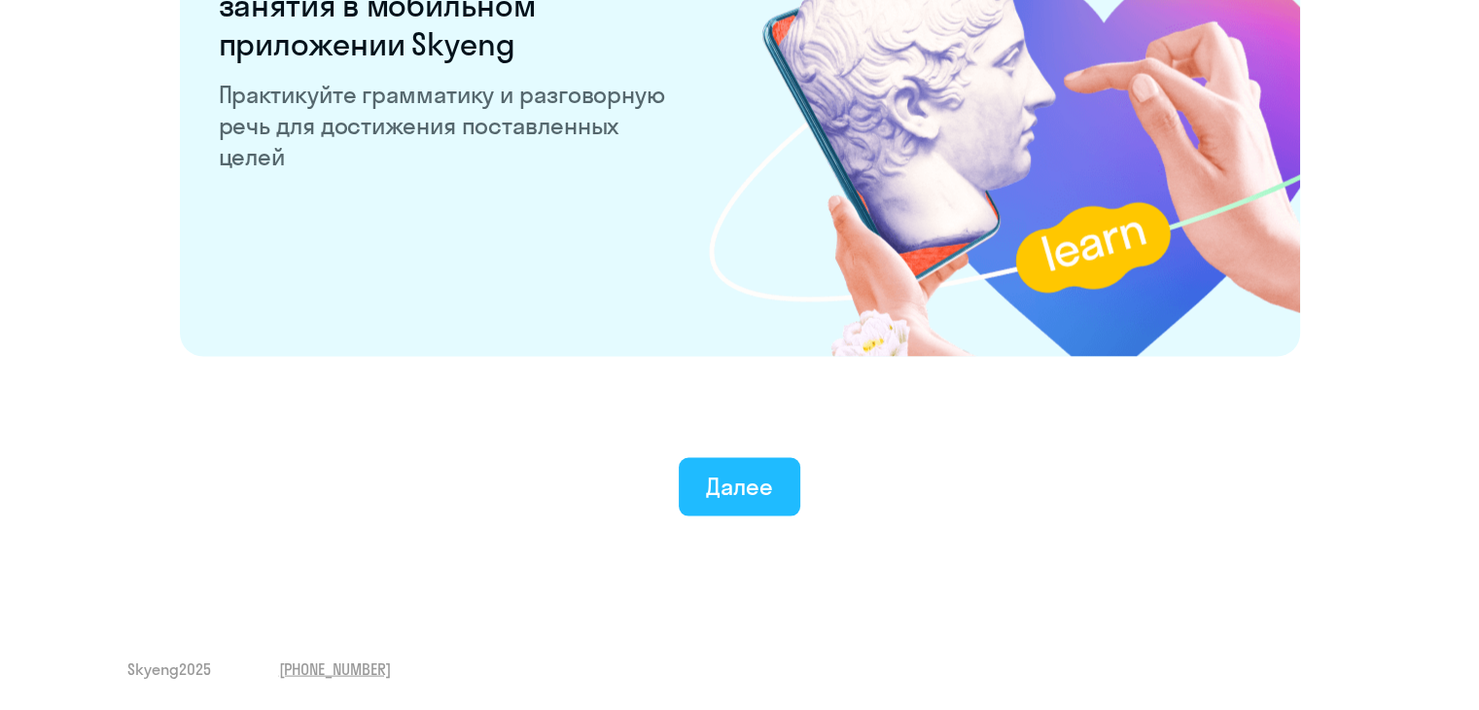
click at [748, 497] on div "Далее" at bounding box center [739, 485] width 67 height 31
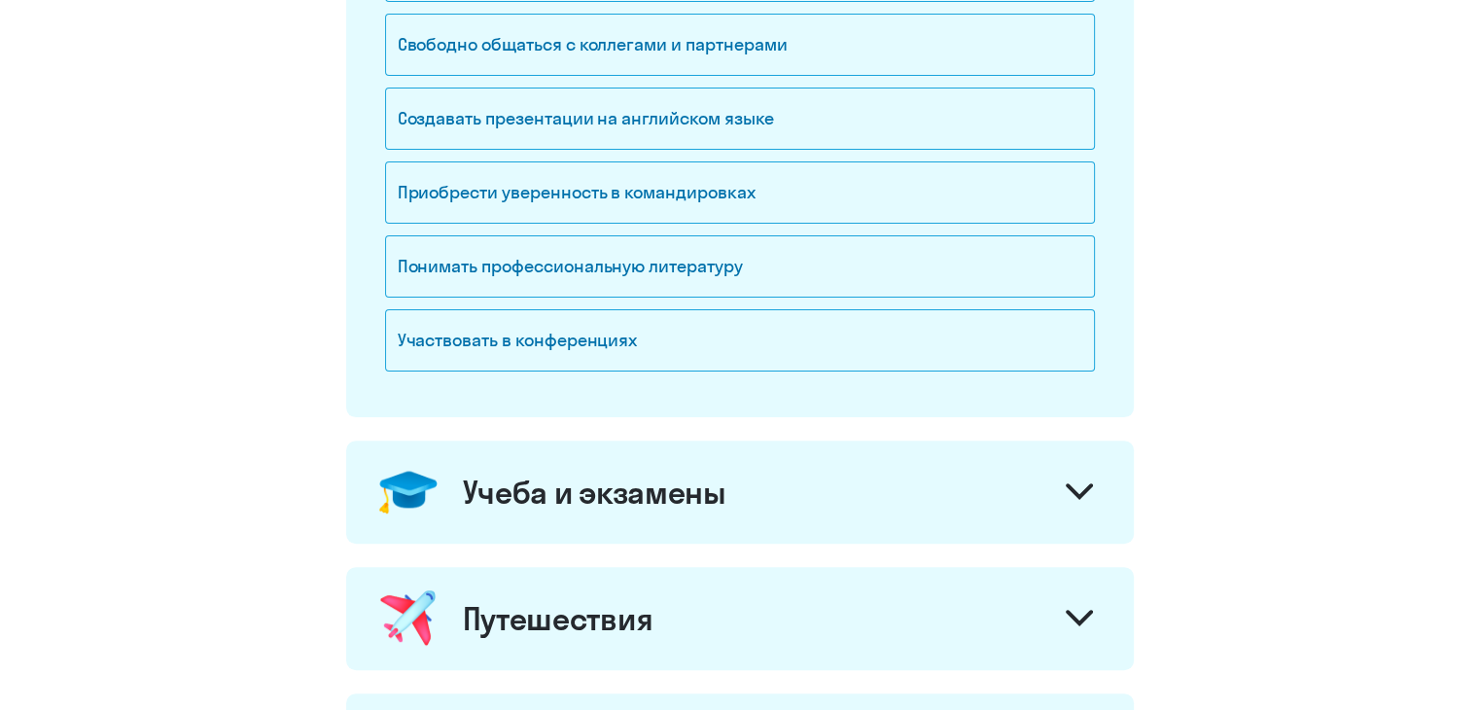
scroll to position [470, 0]
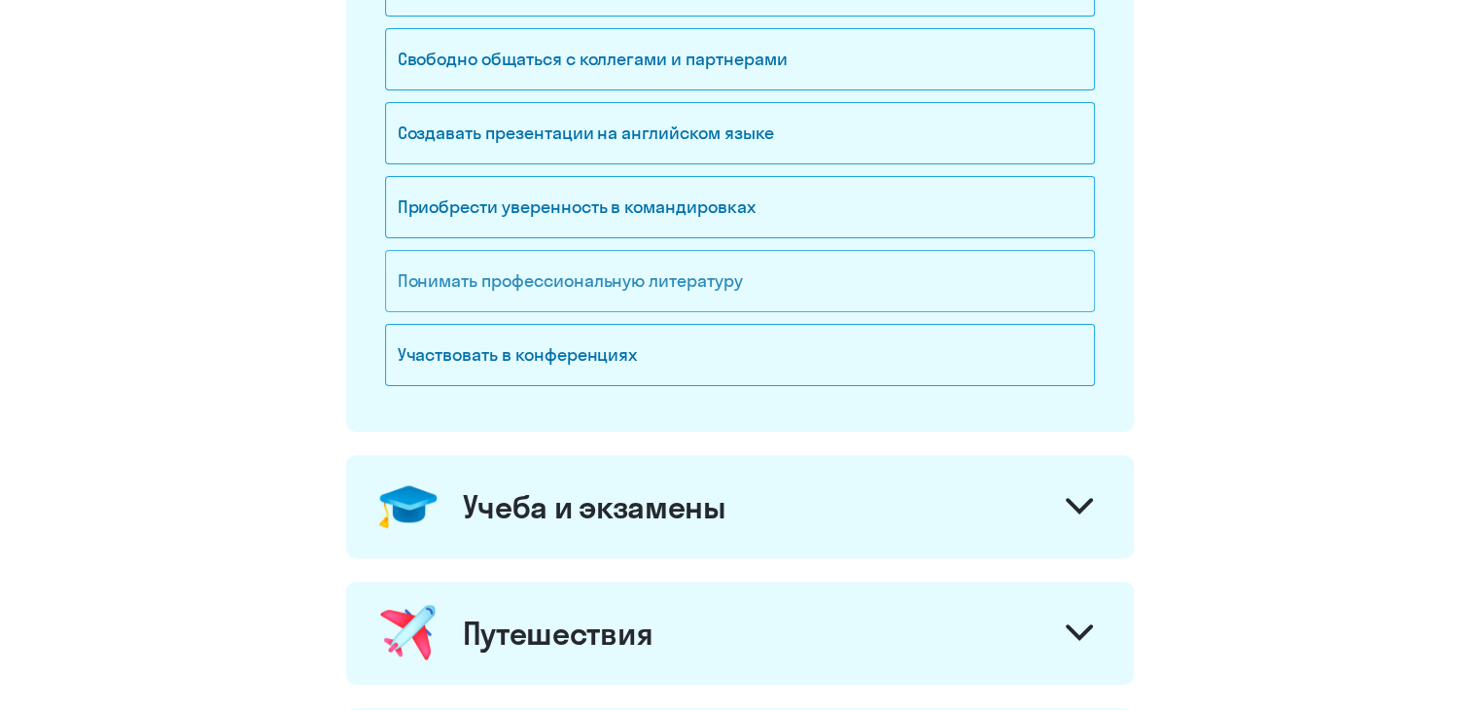
click at [506, 280] on div "Понимать профессиональную литературу" at bounding box center [740, 281] width 710 height 62
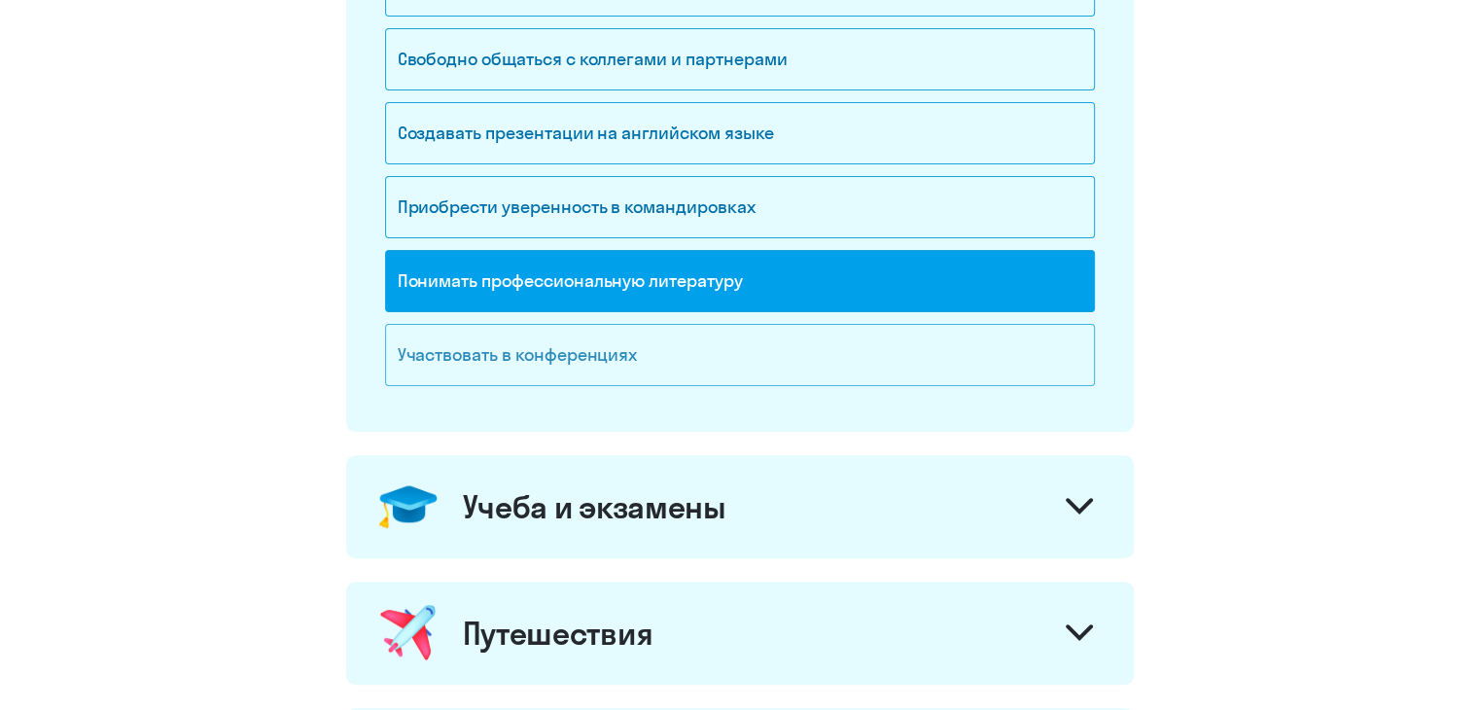
click at [521, 339] on div "Участвовать в конференциях" at bounding box center [740, 355] width 710 height 62
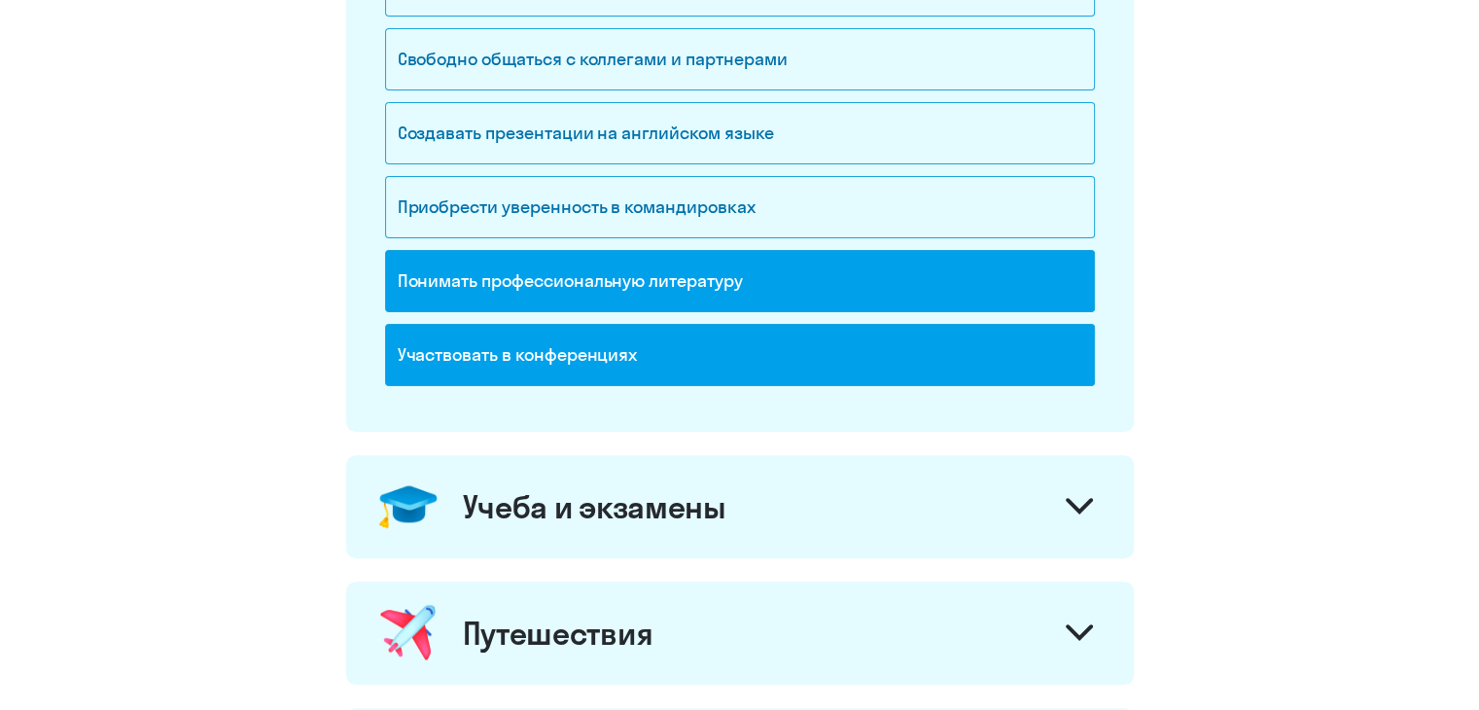
click at [595, 492] on div "Учеба и экзамены" at bounding box center [594, 506] width 263 height 39
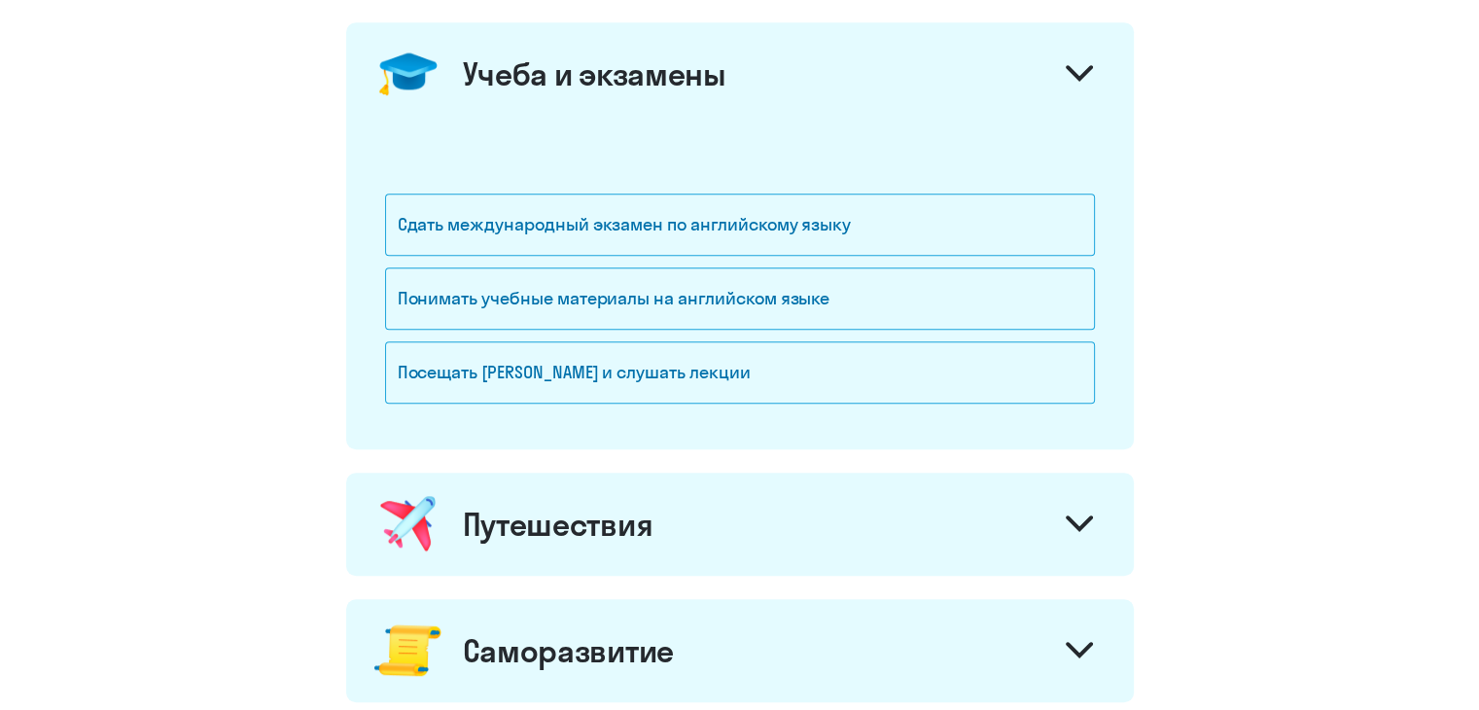
scroll to position [958, 0]
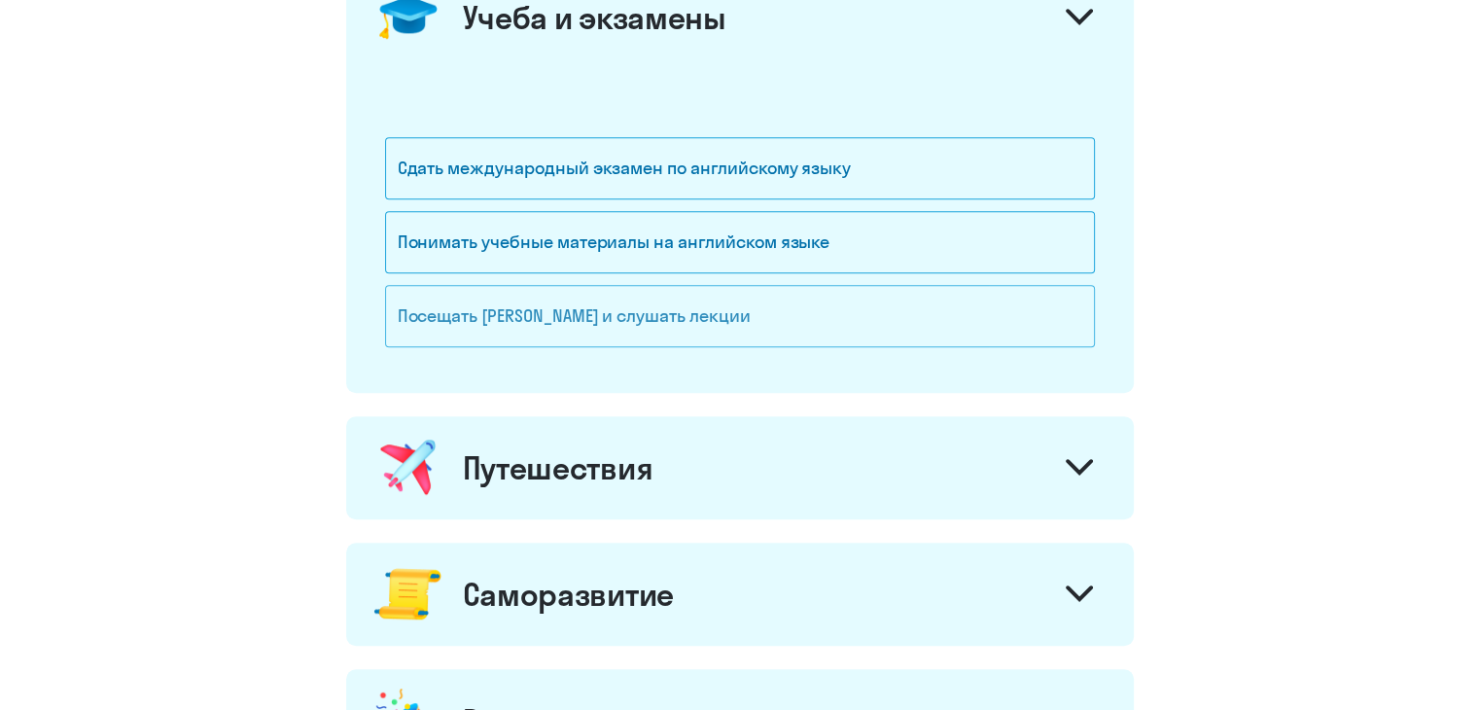
click at [531, 317] on div "Посещать [PERSON_NAME] и слушать лекции" at bounding box center [740, 316] width 710 height 62
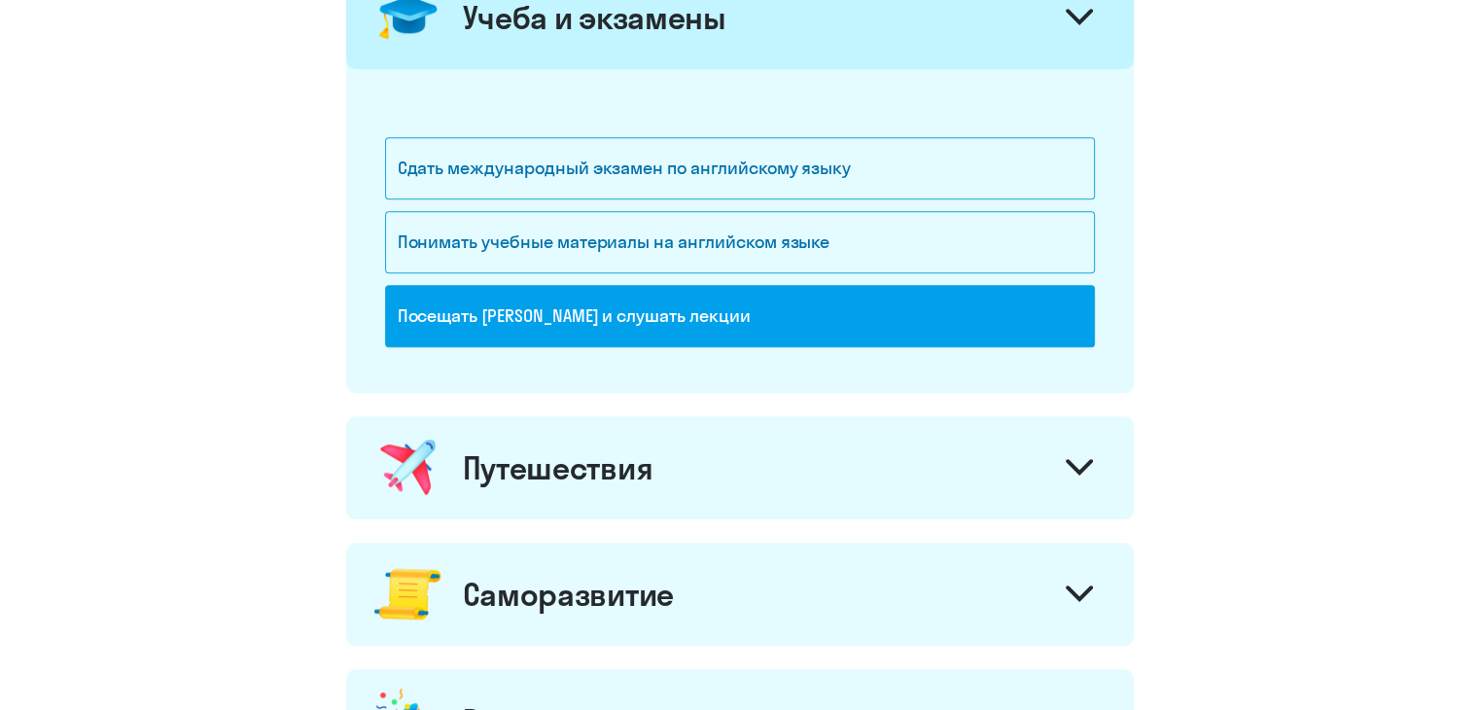
scroll to position [1466, 0]
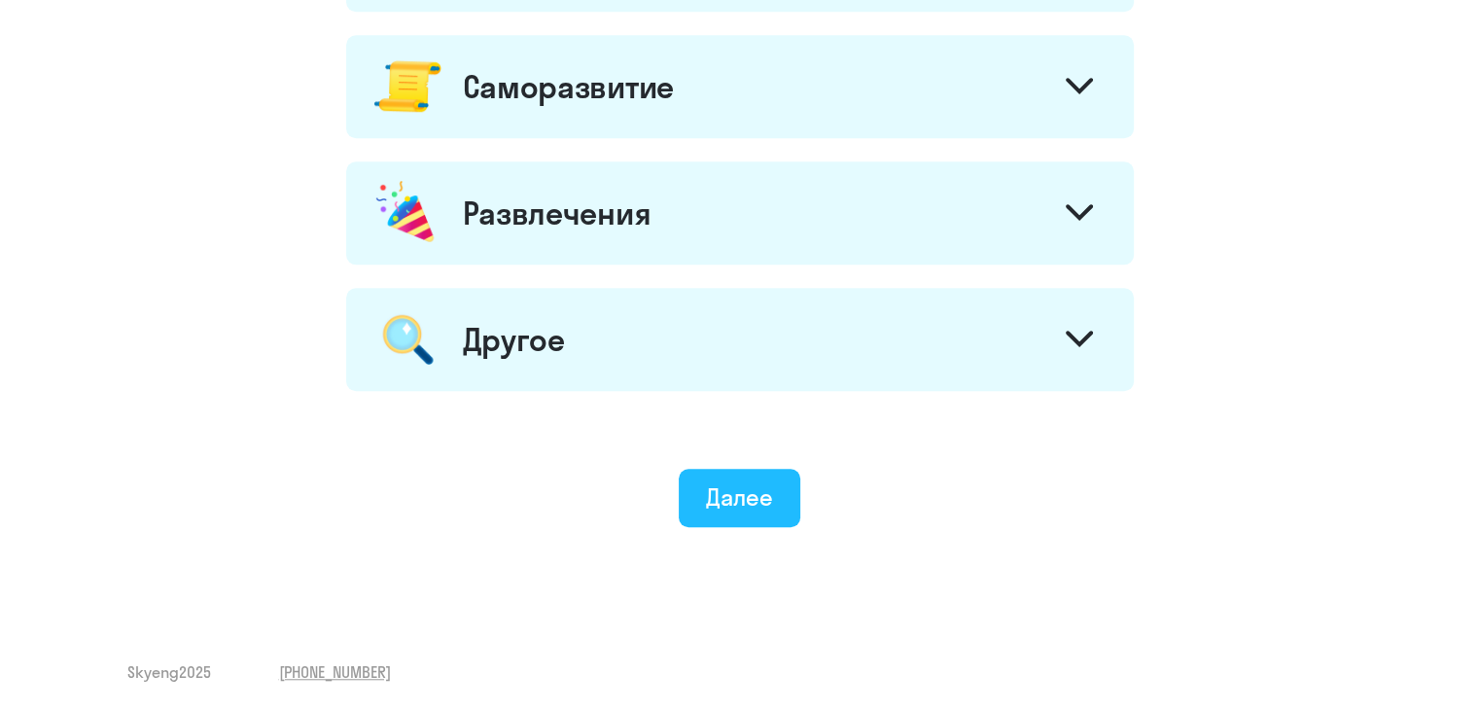
click at [739, 515] on button "Далее" at bounding box center [740, 498] width 122 height 58
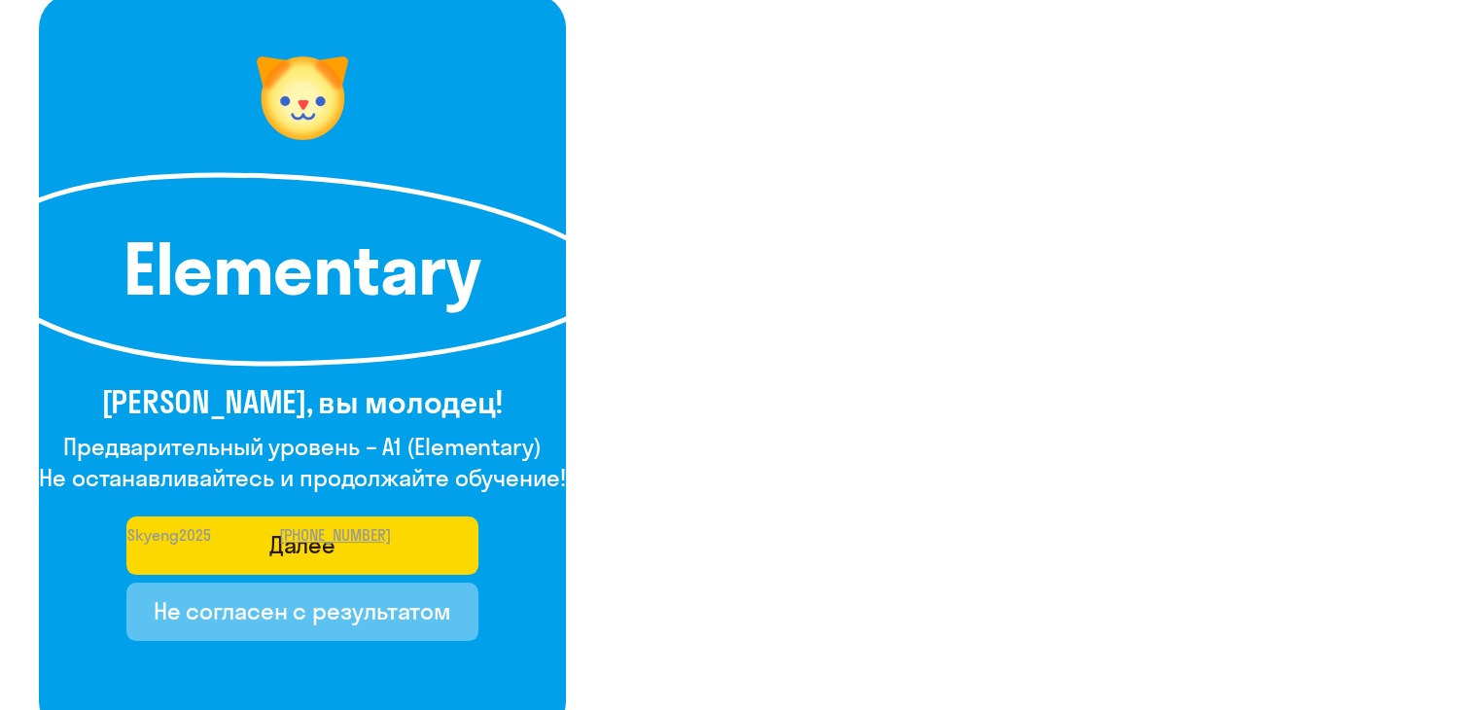
scroll to position [354, 0]
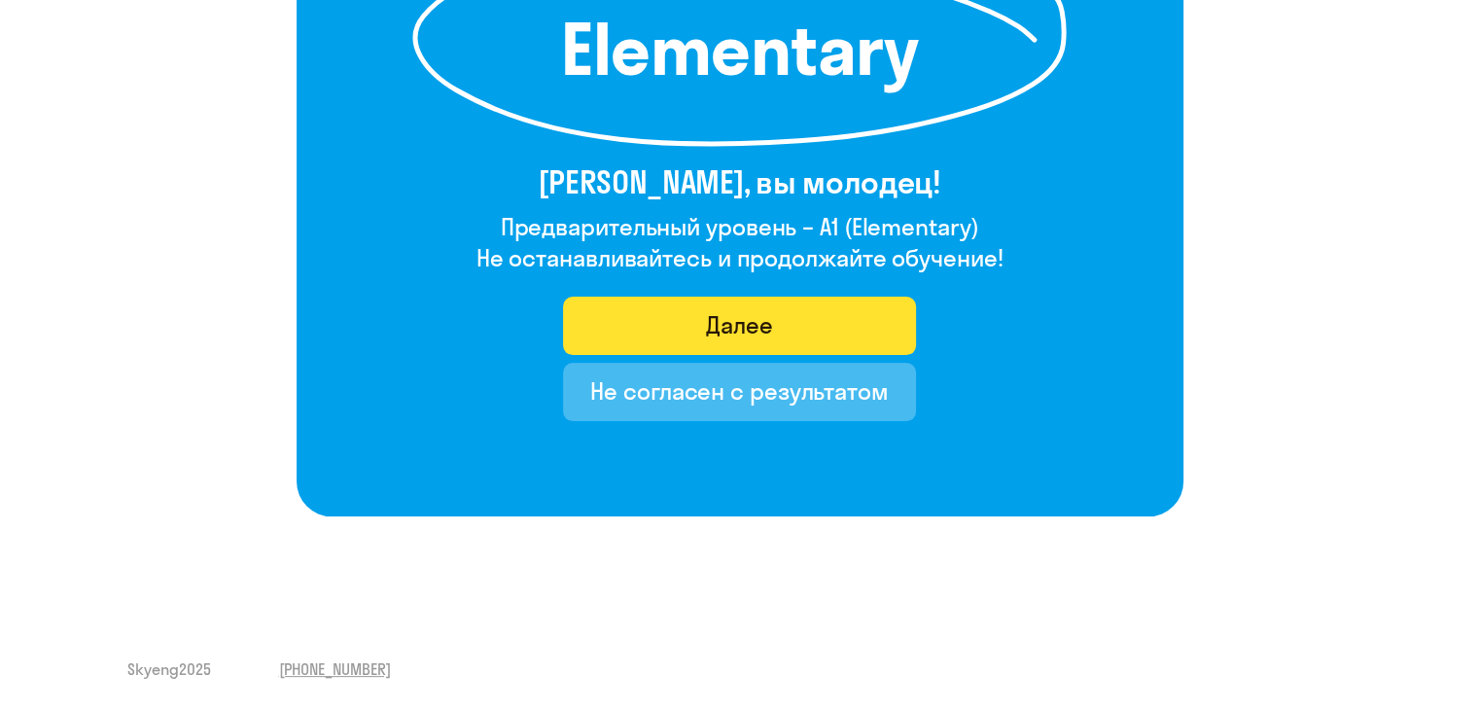
click at [644, 324] on button "Далее" at bounding box center [739, 325] width 353 height 58
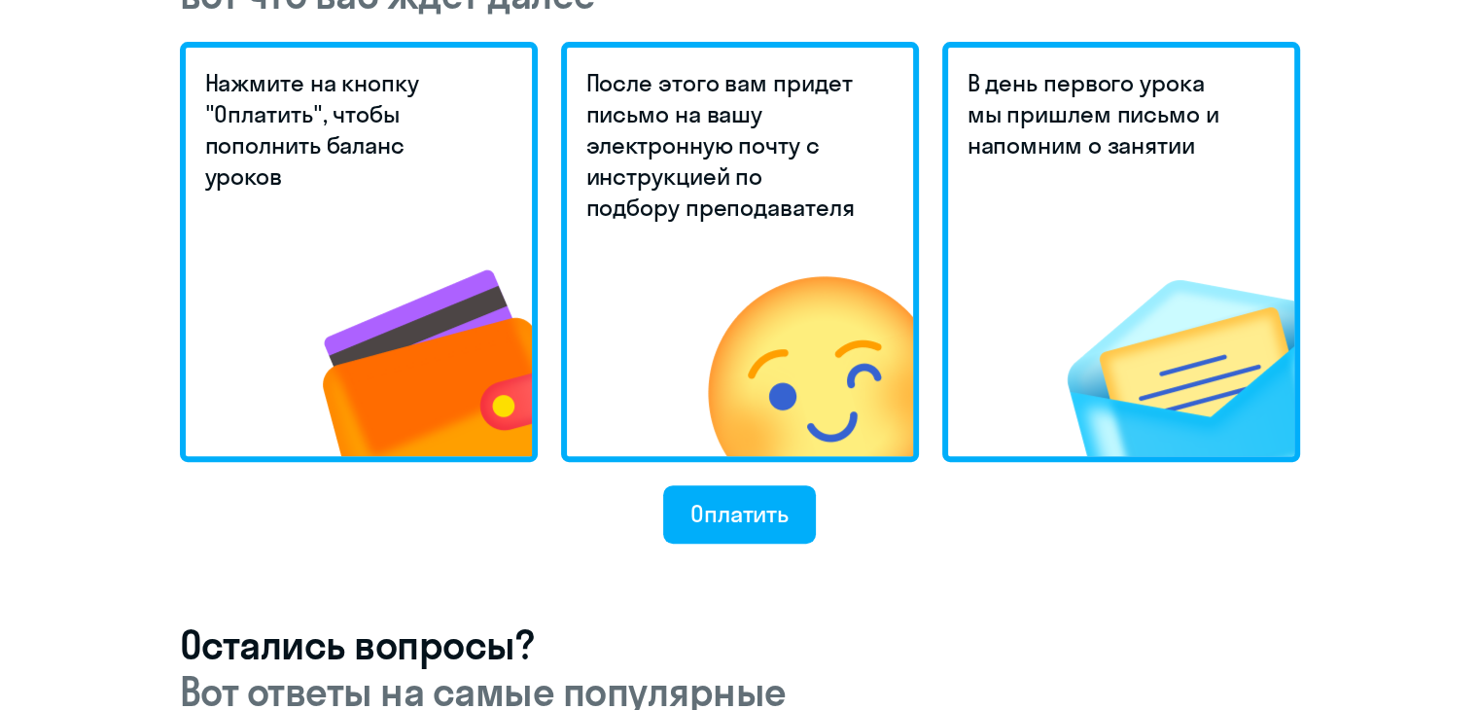
scroll to position [645, 0]
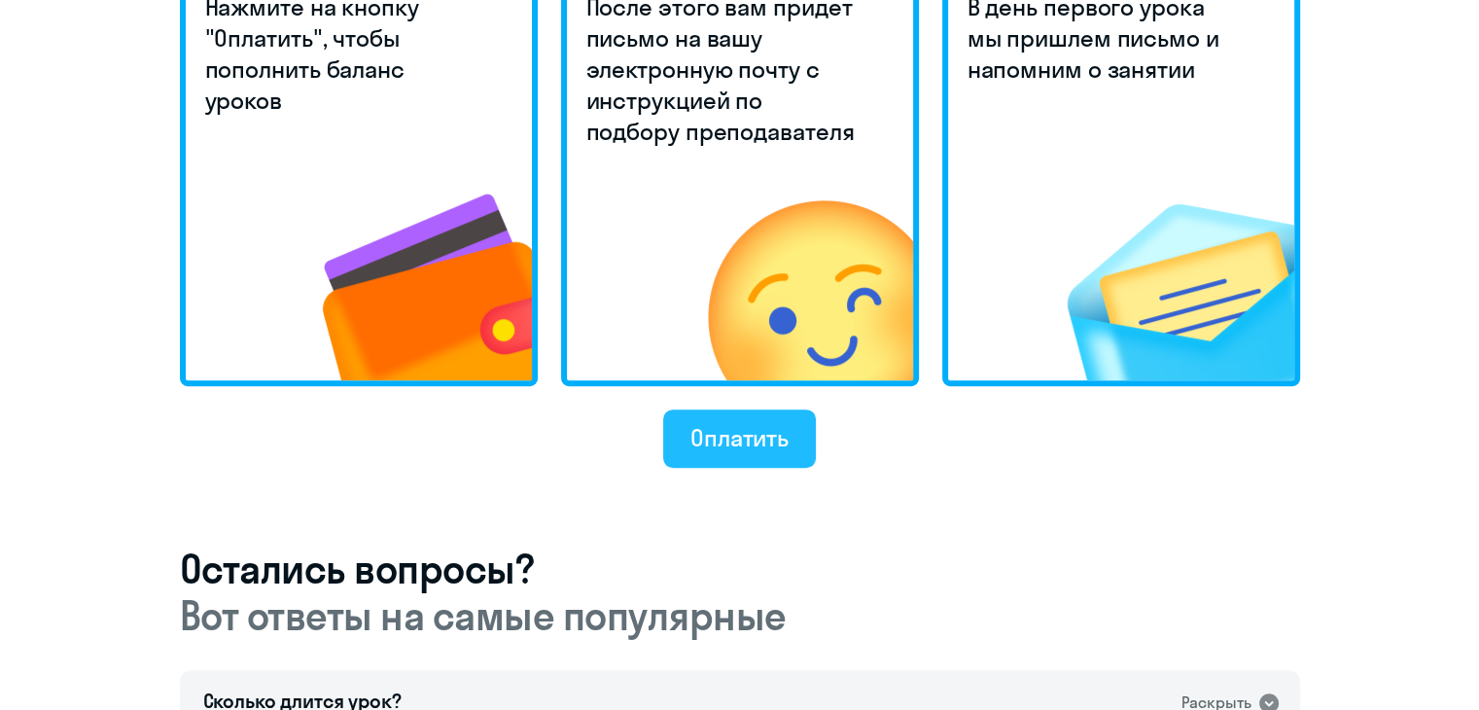
click at [729, 422] on div "Оплатить" at bounding box center [739, 437] width 98 height 31
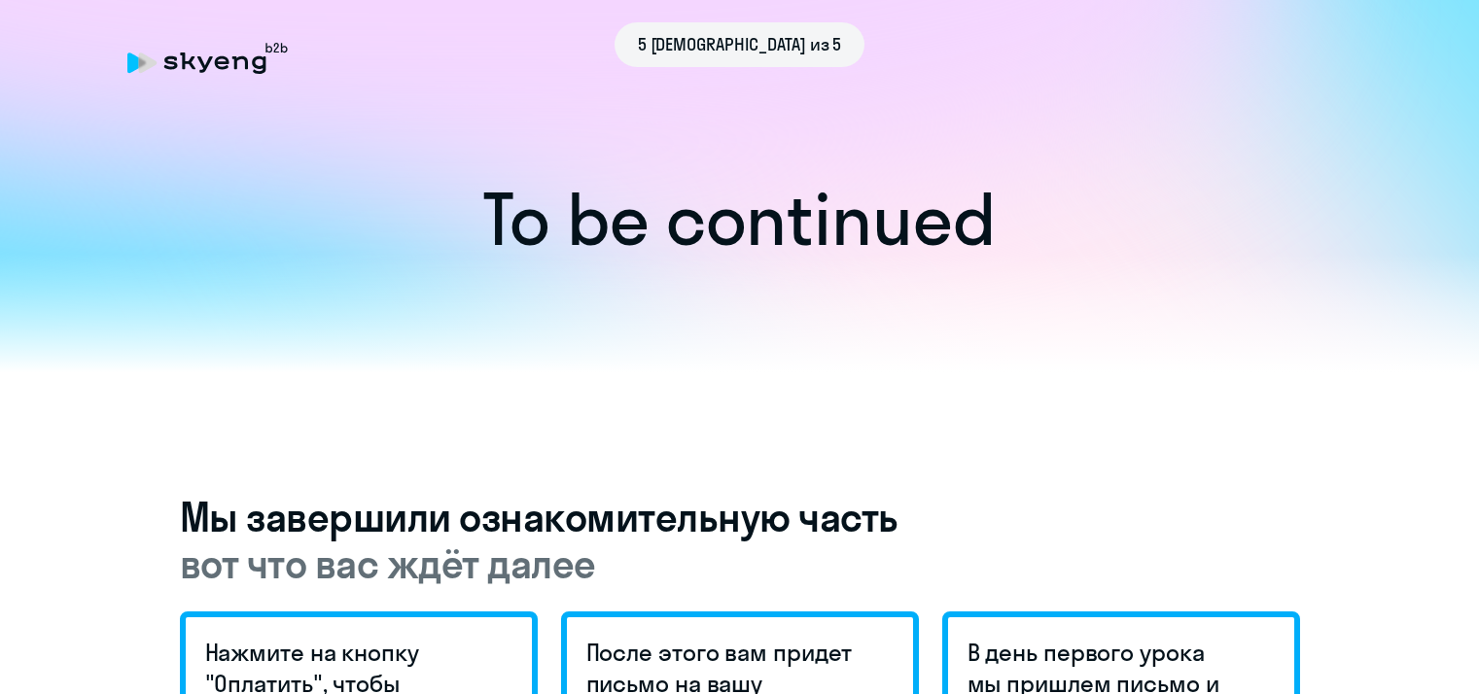
click at [467, 340] on div at bounding box center [739, 313] width 1479 height 119
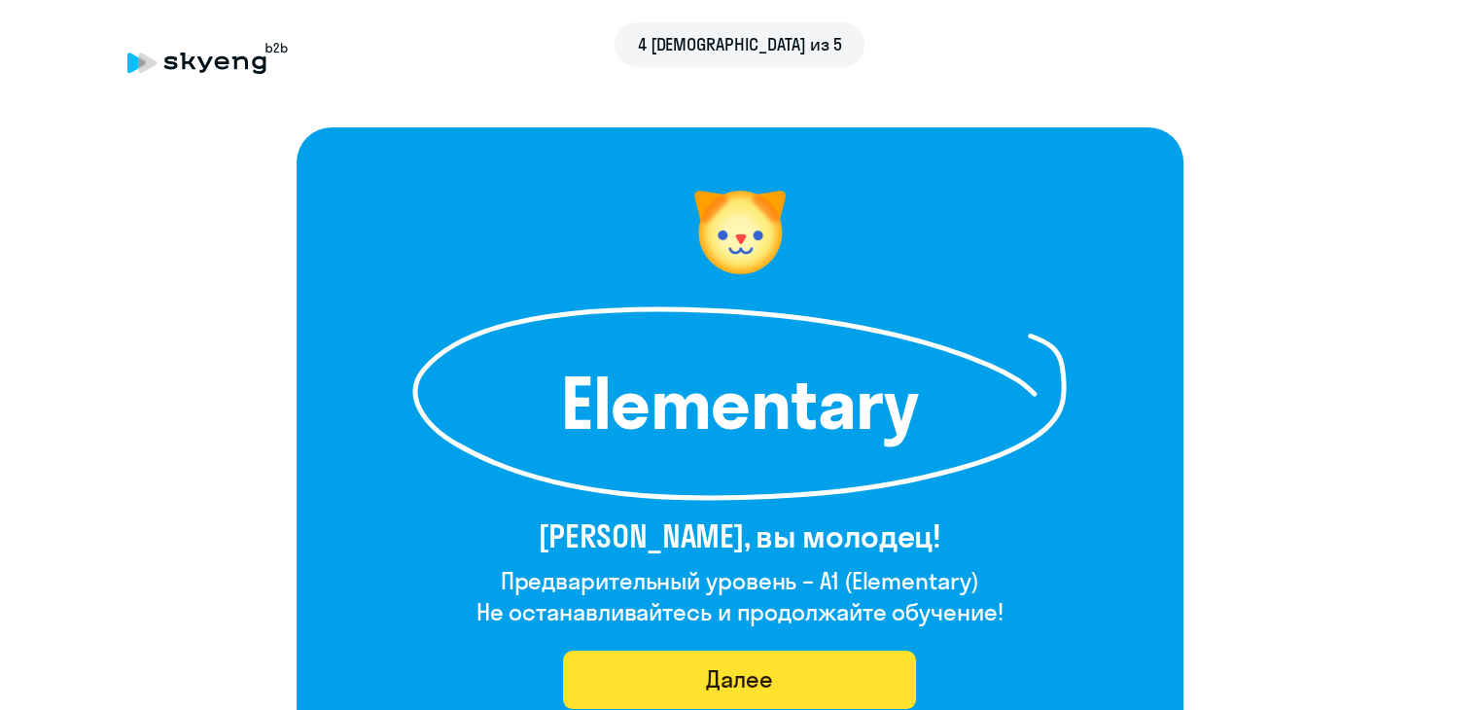
click at [675, 686] on button "Далее" at bounding box center [739, 679] width 353 height 58
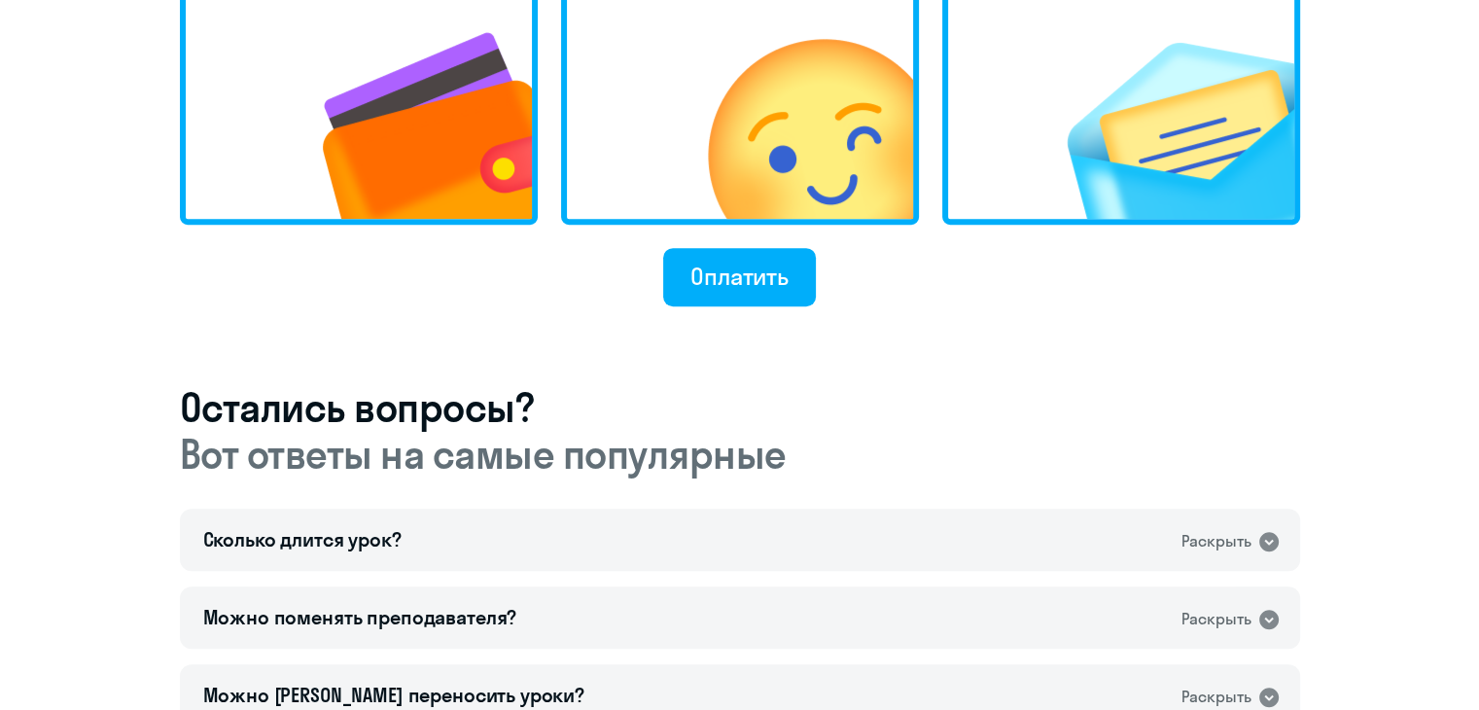
scroll to position [873, 0]
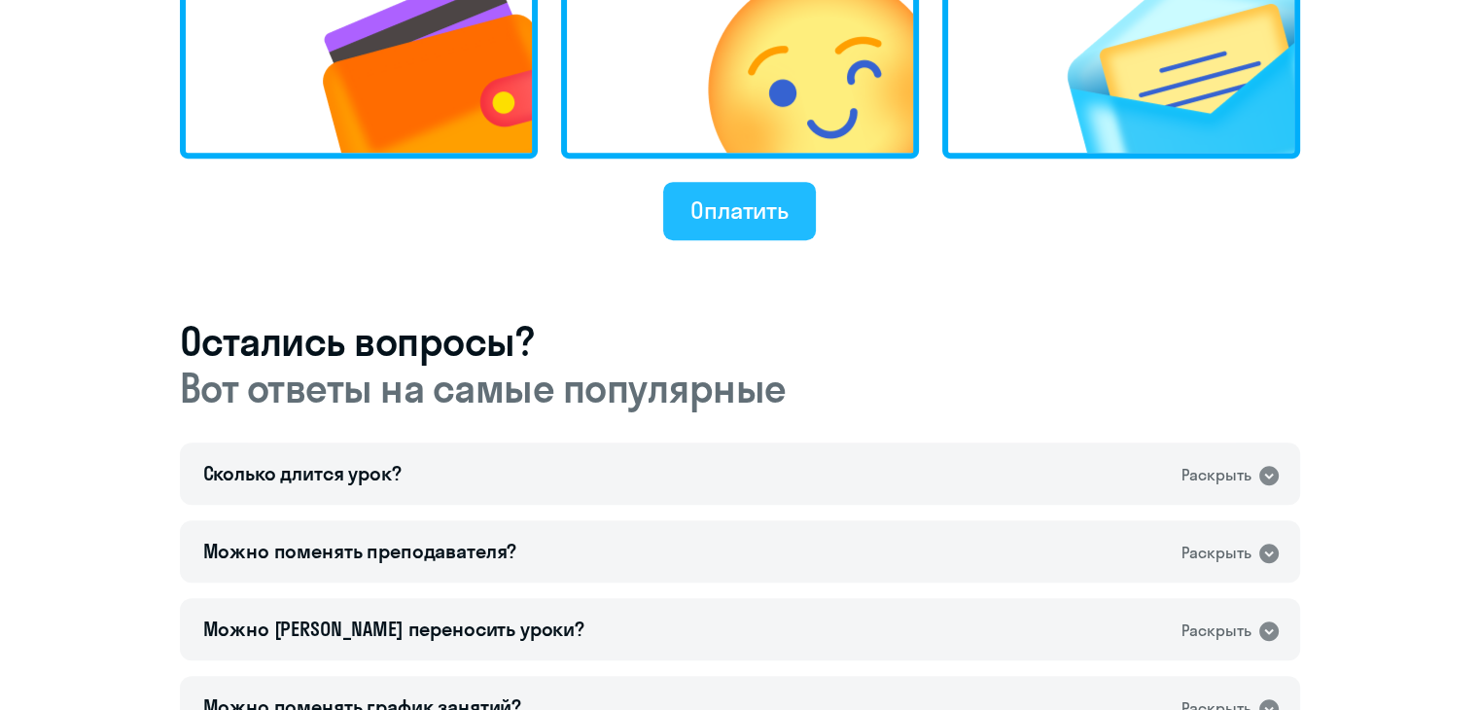
click at [719, 203] on div "Оплатить" at bounding box center [739, 209] width 98 height 31
